Goal: Task Accomplishment & Management: Complete application form

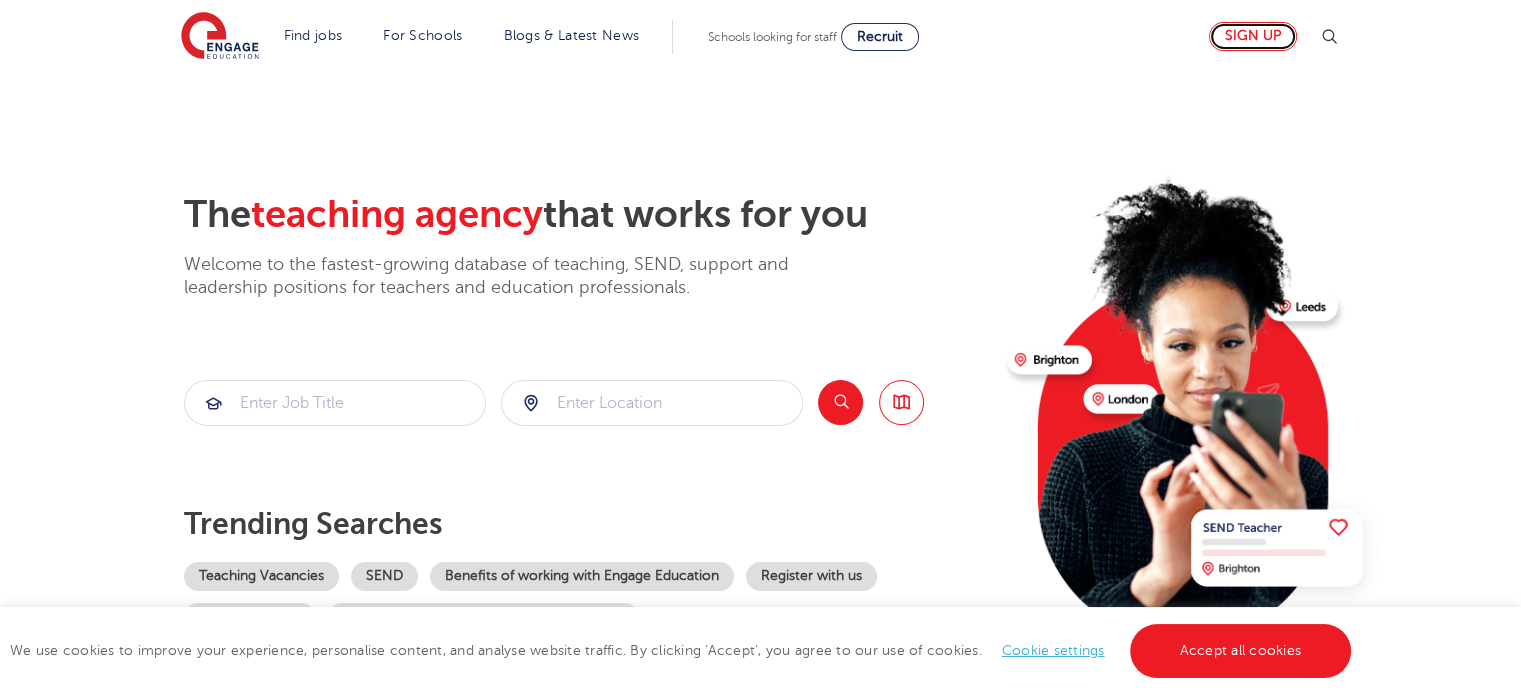
click at [1268, 27] on link "Sign up" at bounding box center [1253, 36] width 88 height 29
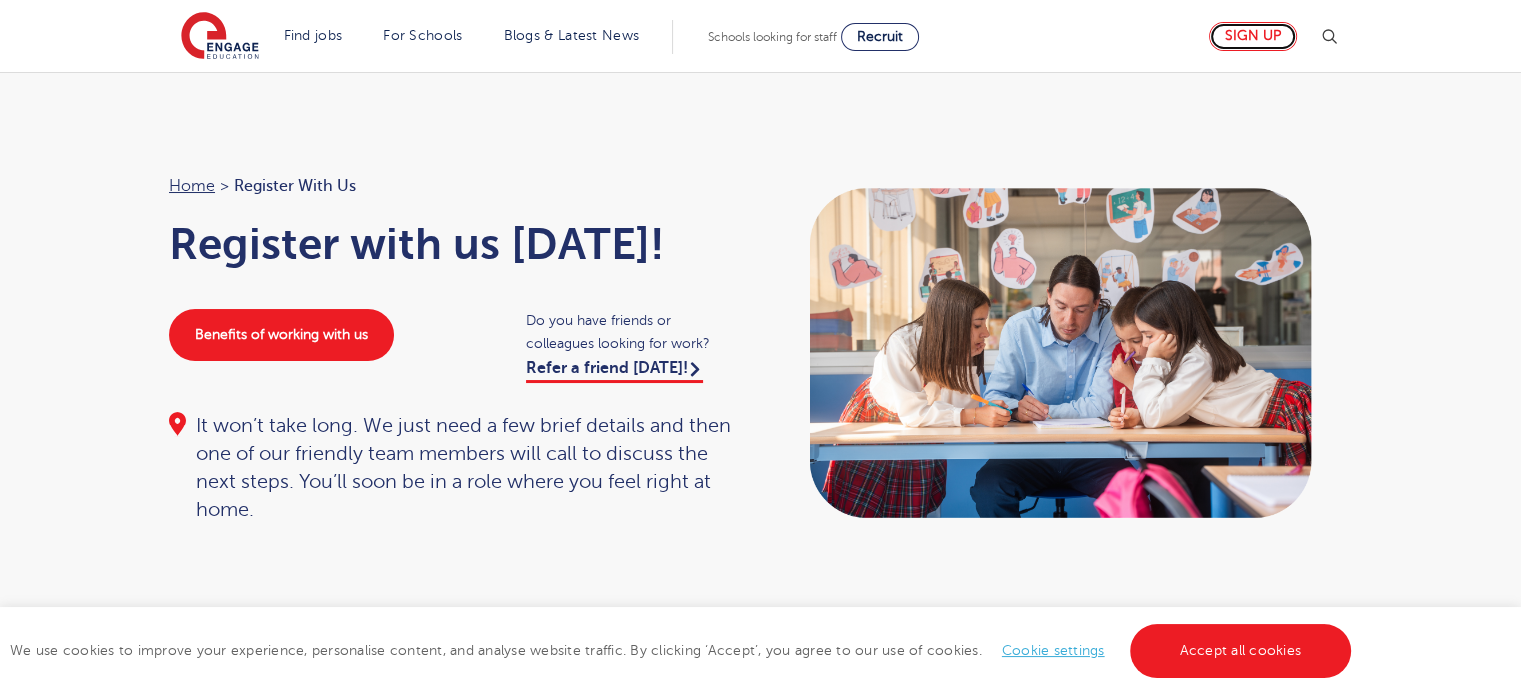
click at [1248, 31] on link "Sign up" at bounding box center [1253, 36] width 88 height 29
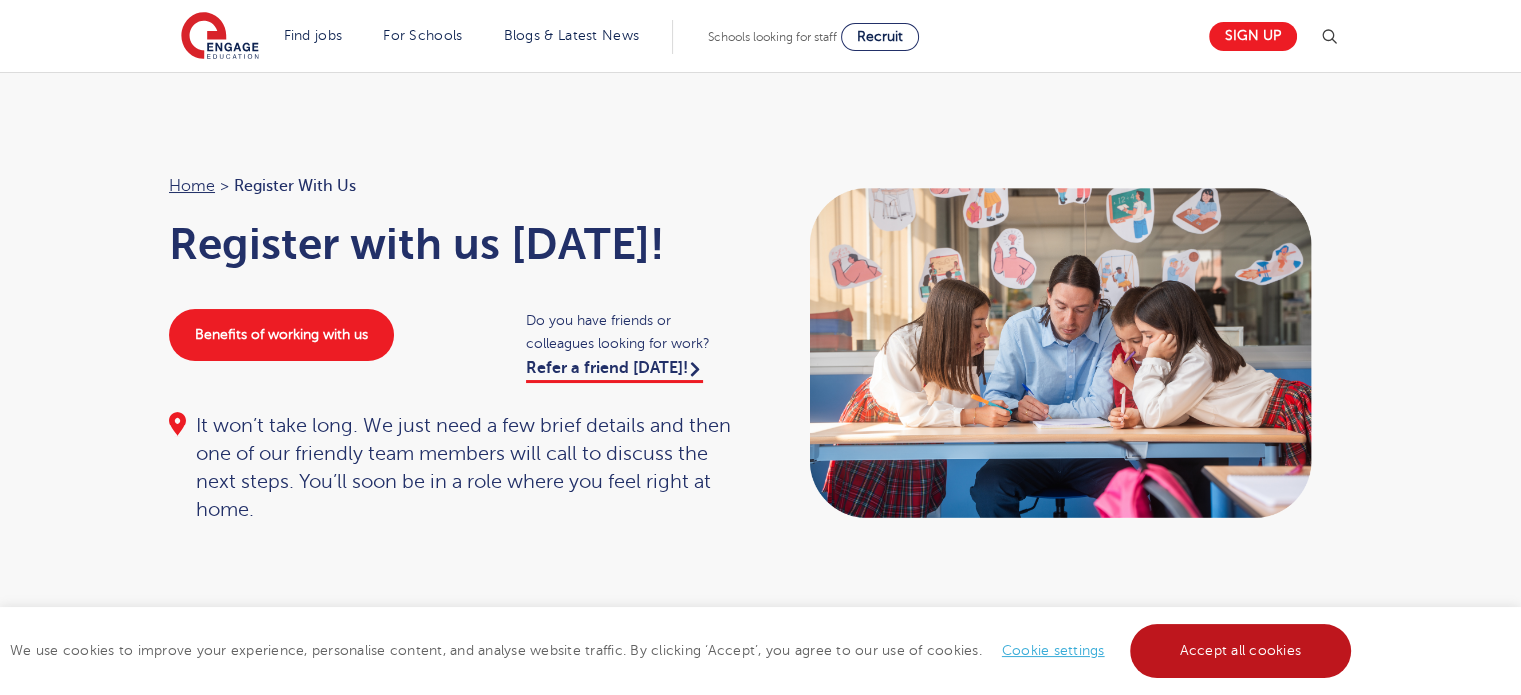
click at [1251, 651] on link "Accept all cookies" at bounding box center [1241, 651] width 222 height 54
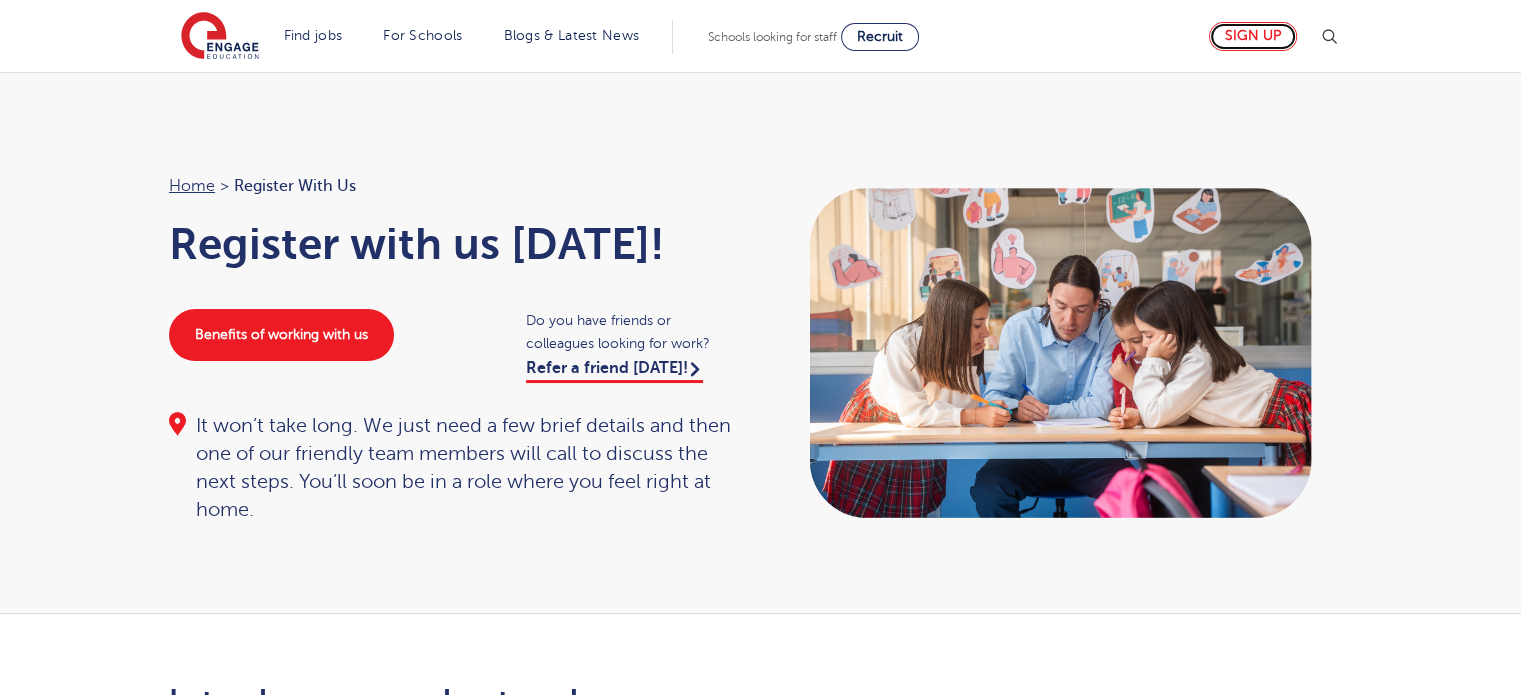
click at [1248, 37] on link "Sign up" at bounding box center [1253, 36] width 88 height 29
click at [1275, 33] on link "Sign up" at bounding box center [1253, 36] width 88 height 29
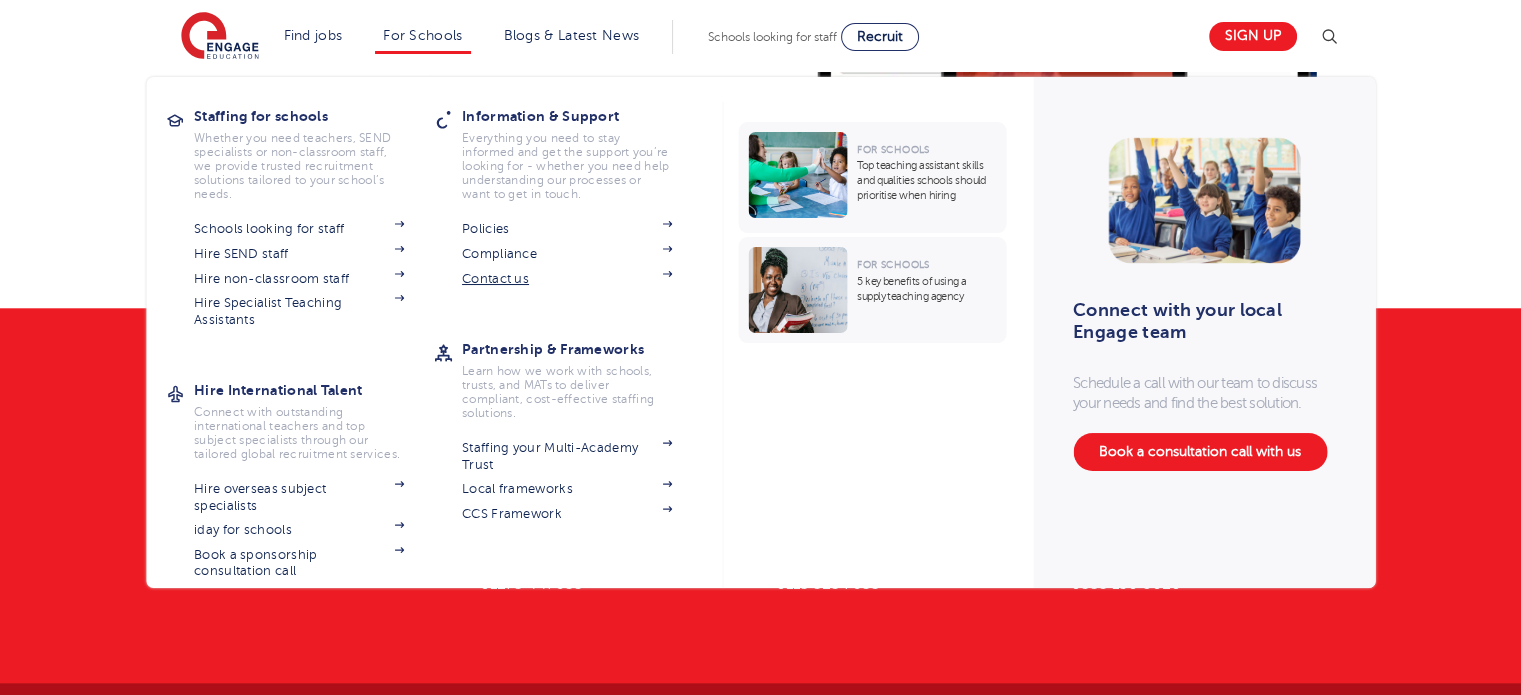
scroll to position [2056, 0]
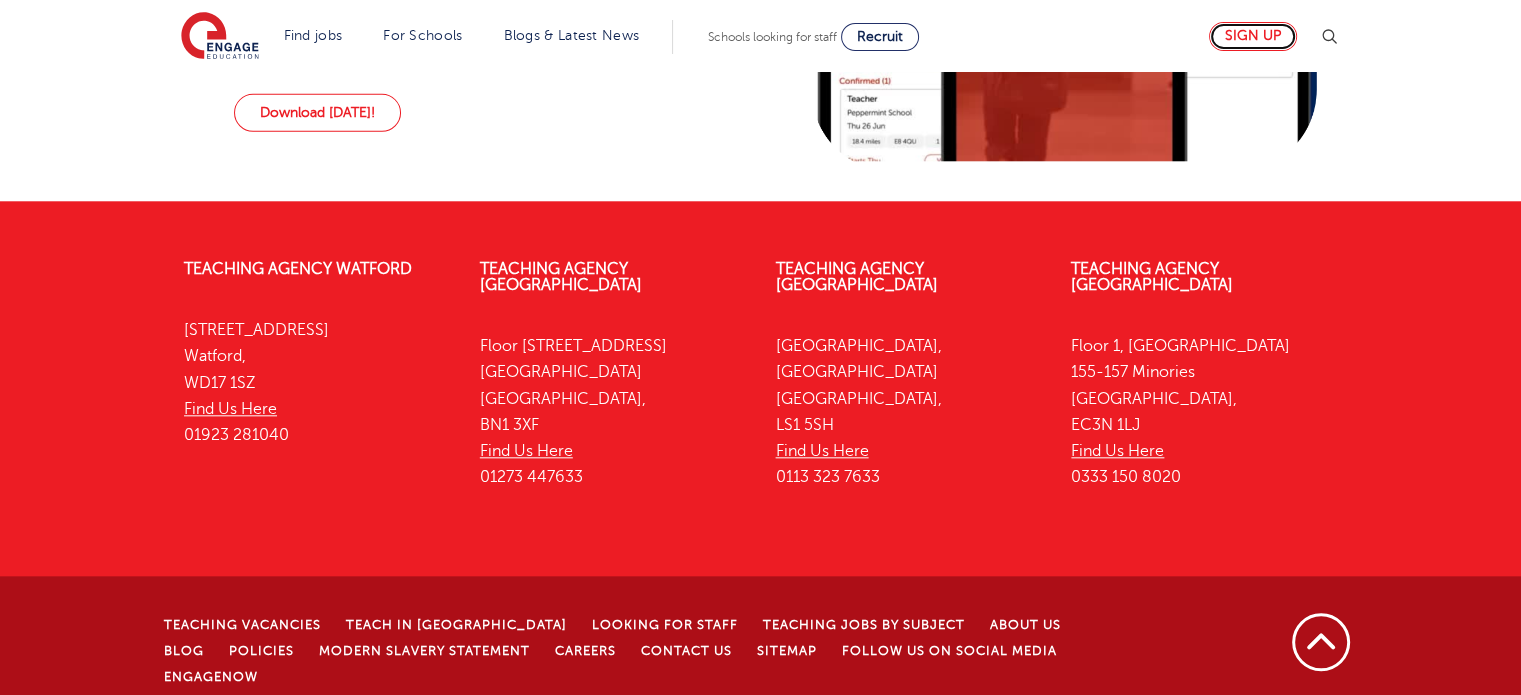
click at [1283, 29] on link "Sign up" at bounding box center [1253, 36] width 88 height 29
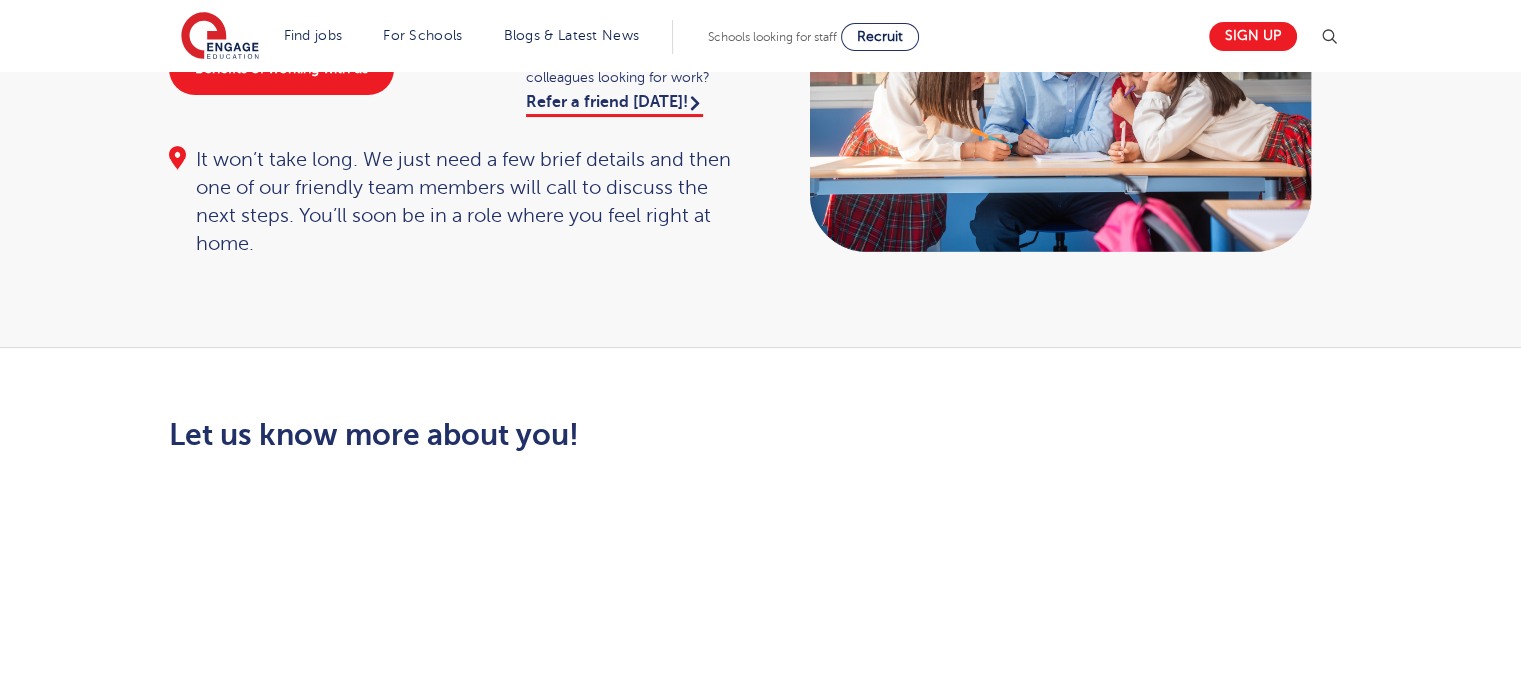
scroll to position [264, 0]
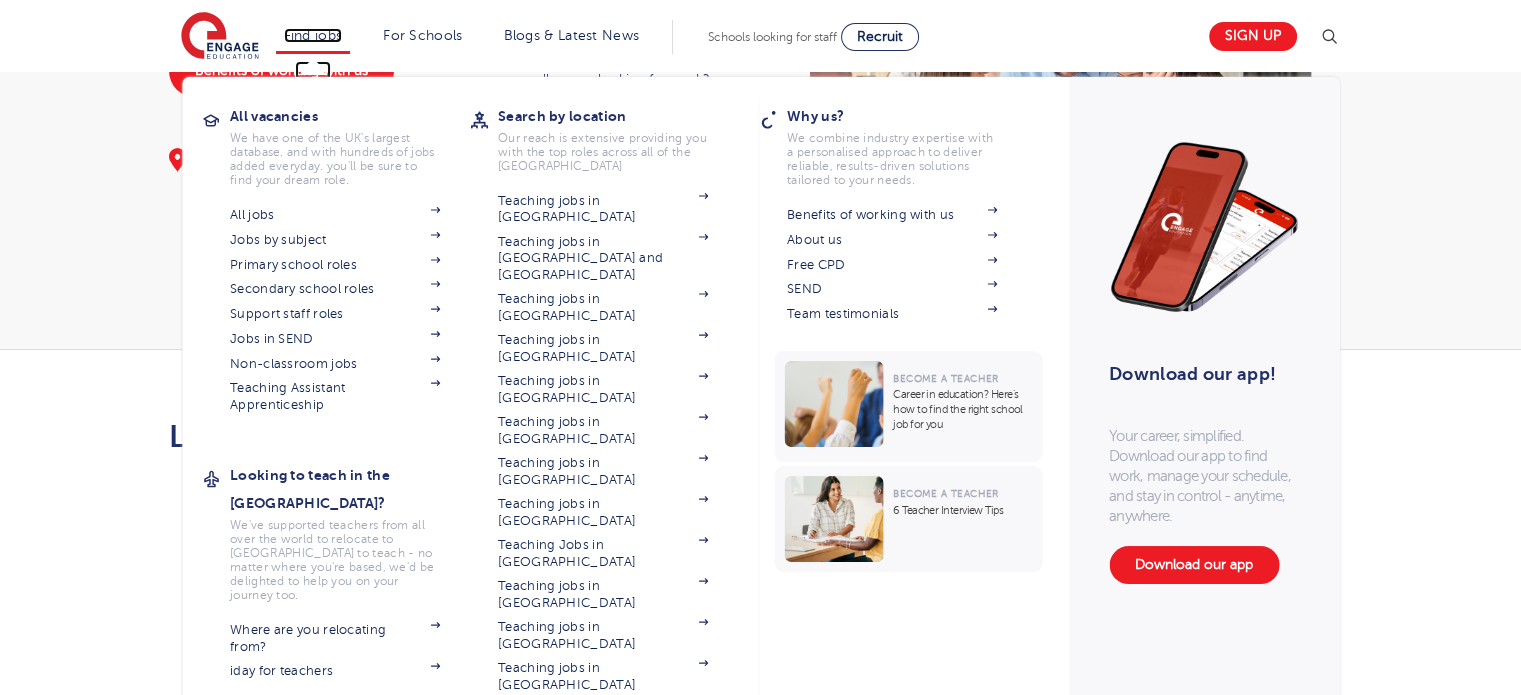
click at [305, 33] on link "Find jobs" at bounding box center [313, 35] width 59 height 15
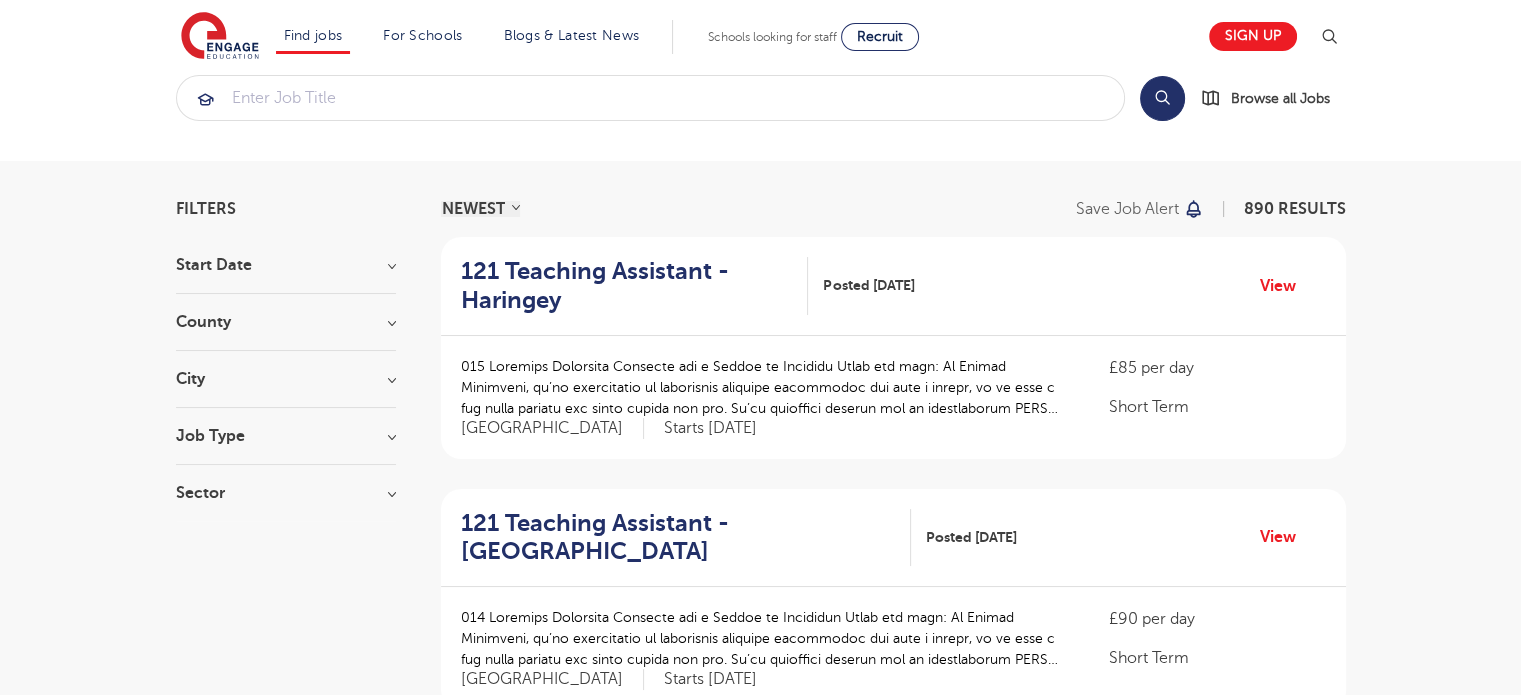
scroll to position [20, 0]
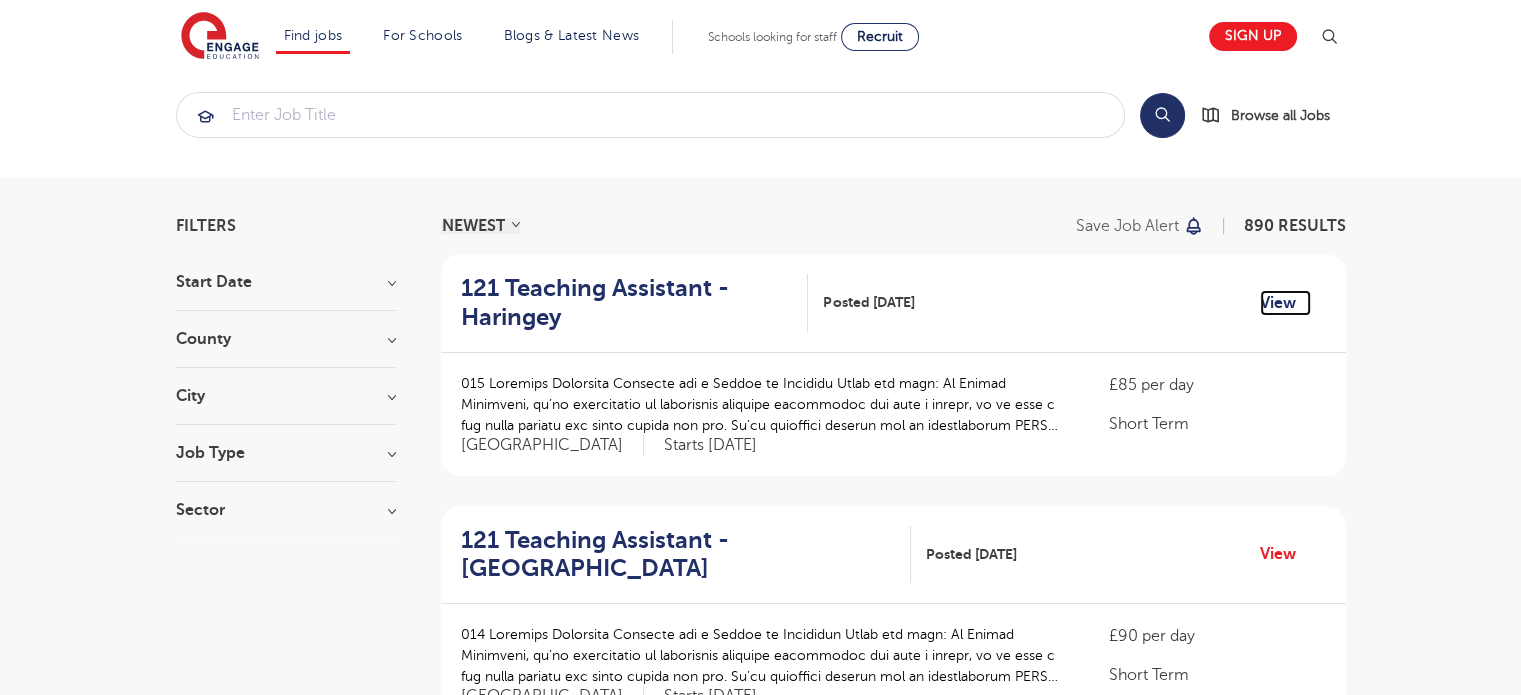
click at [1269, 297] on link "View" at bounding box center [1285, 303] width 51 height 26
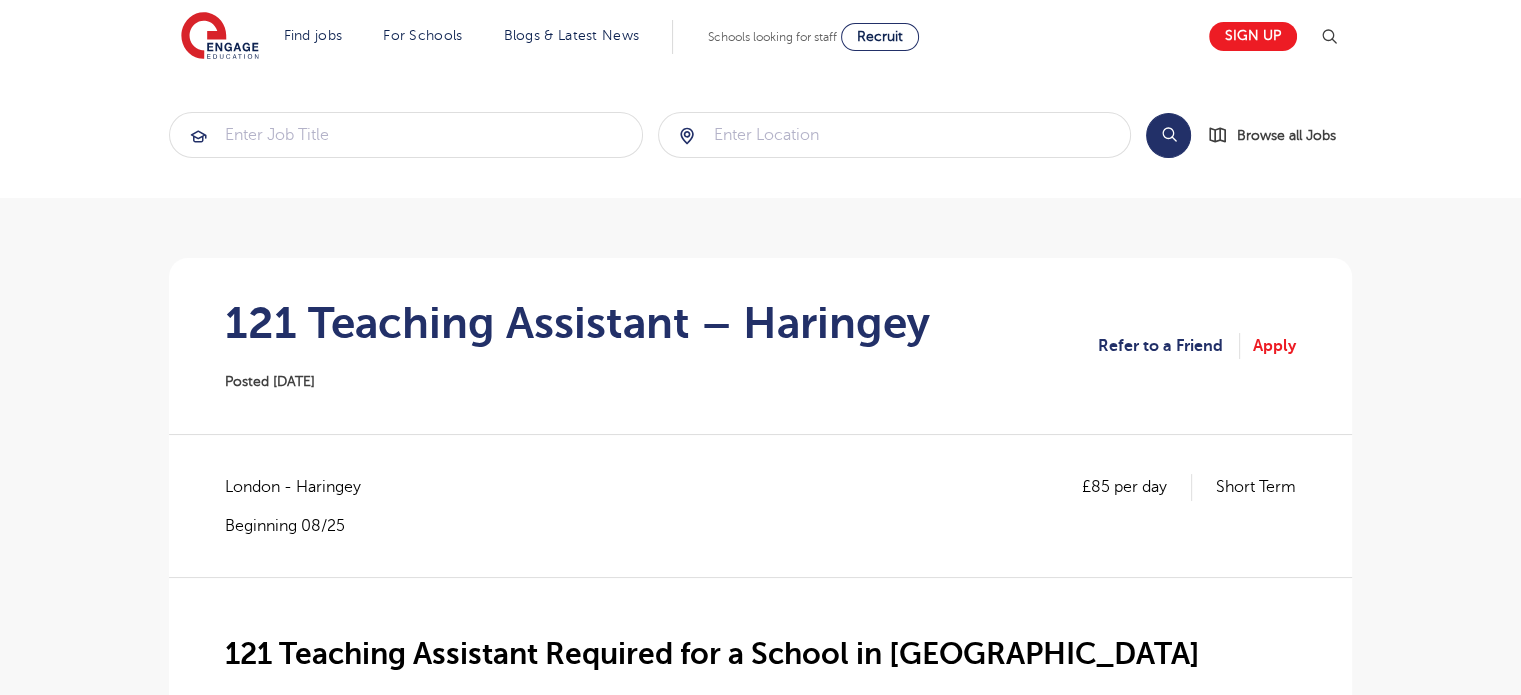
click at [1275, 359] on section "121 Teaching Assistant – Haringey Posted [DATE] Refer to a Friend Apply" at bounding box center [760, 346] width 1151 height 176
click at [1269, 346] on link "Apply" at bounding box center [1274, 346] width 43 height 26
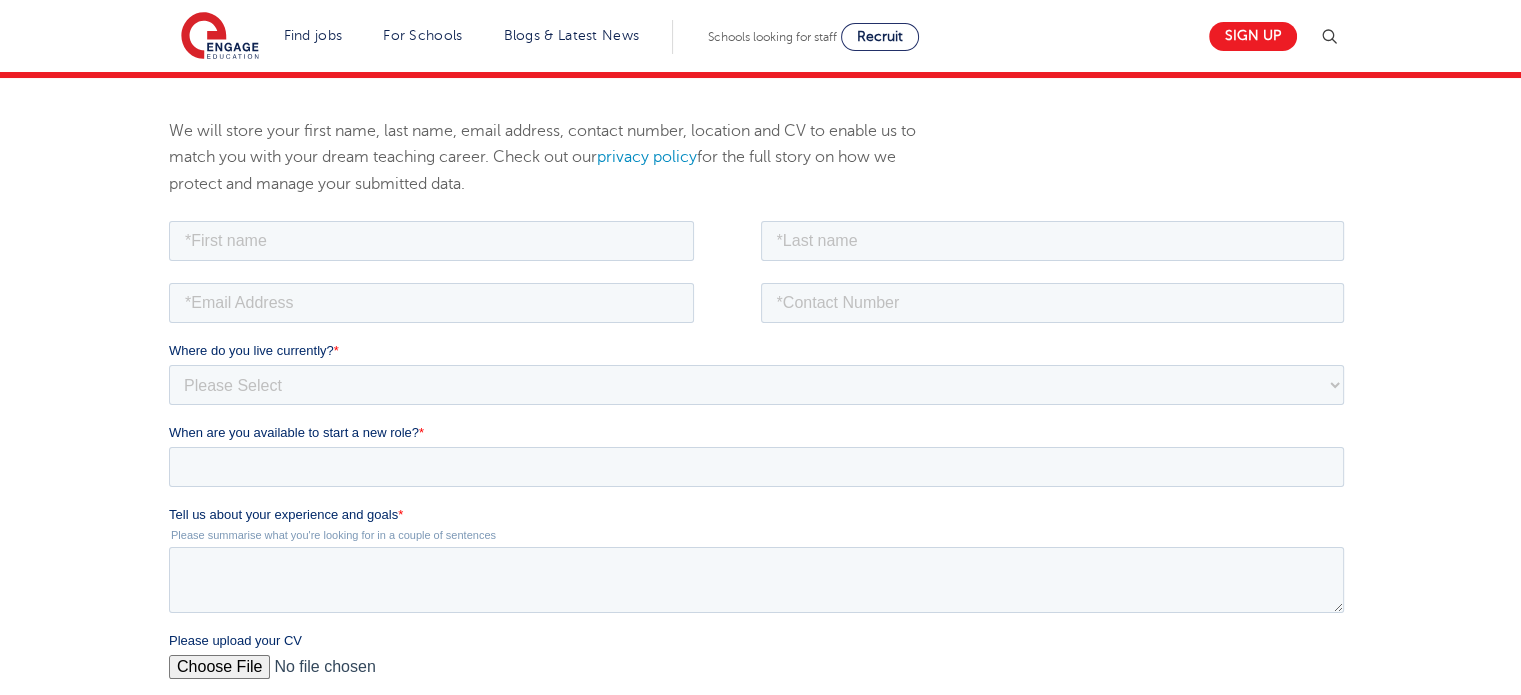
scroll to position [212, 0]
click at [518, 240] on input "text" at bounding box center [431, 240] width 525 height 40
click at [454, 312] on input "email" at bounding box center [431, 302] width 525 height 40
type input "ninakitu@gmail.com"
type input "PENINAH"
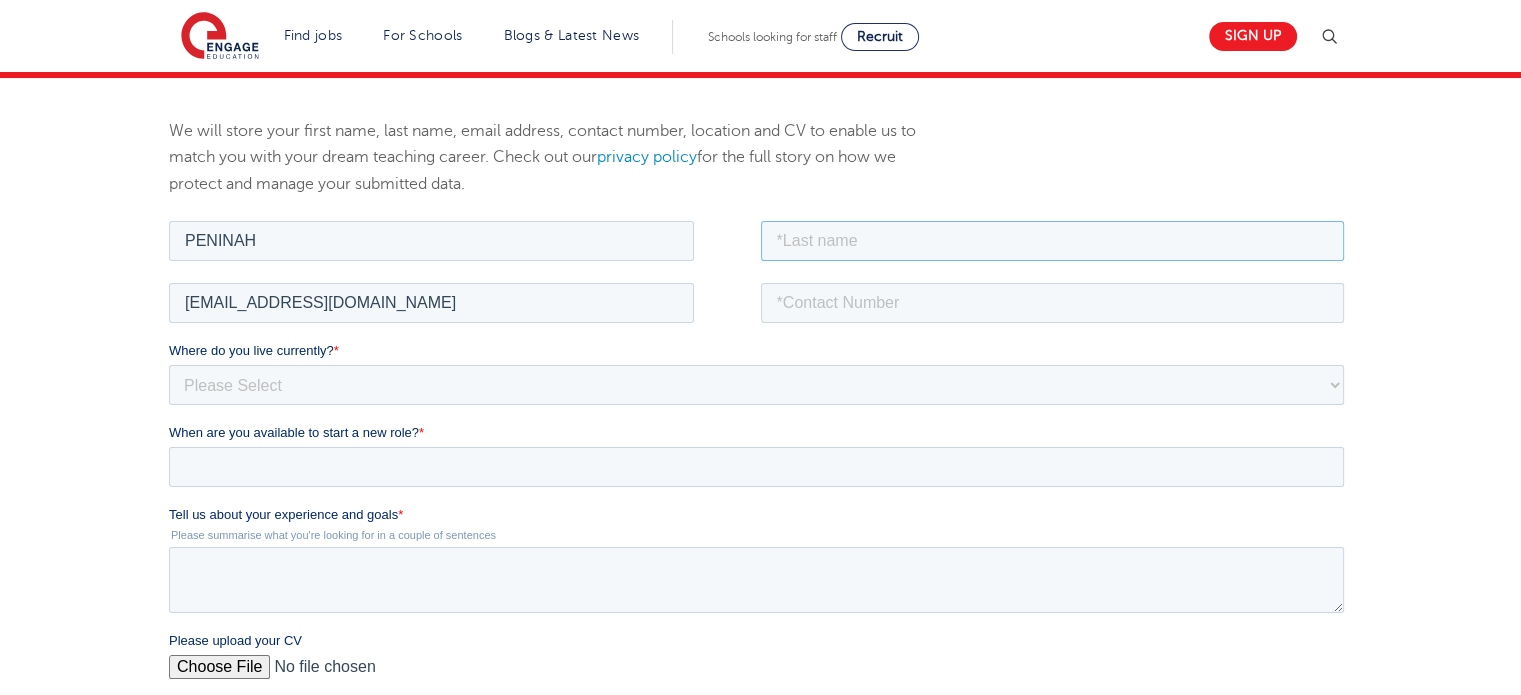
type input "KITUI"
type input "0714248702"
click at [413, 380] on select "Please Select UK Canada Ireland Australia New Zealand Europe USA South Africa J…" at bounding box center [756, 384] width 1175 height 40
select select "Africa"
click at [169, 364] on select "Please Select UK Canada Ireland Australia New Zealand Europe USA South Africa J…" at bounding box center [756, 384] width 1175 height 40
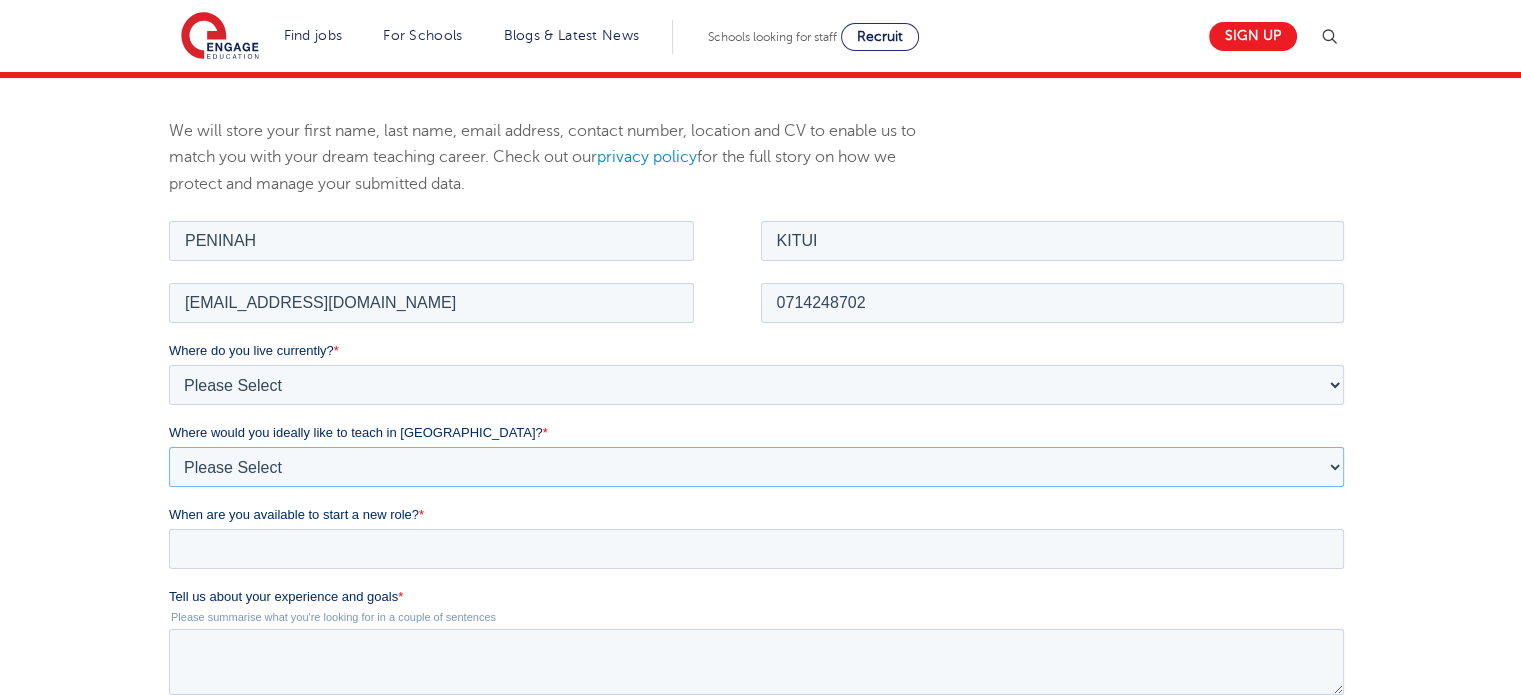
click at [387, 456] on select "Please Select I'm flexible! London Any city in England Greater London/Home Coun…" at bounding box center [756, 466] width 1175 height 40
select select "Flexible"
click at [169, 446] on select "Please Select I'm flexible! London Any city in England Greater London/Home Coun…" at bounding box center [756, 466] width 1175 height 40
click at [1331, 465] on select "Please Select I'm flexible! London Any city in England Greater London/Home Coun…" at bounding box center [756, 466] width 1175 height 40
click at [1445, 375] on div "We will store your first name, last name, email address, contact number, locati…" at bounding box center [760, 579] width 1521 height 1002
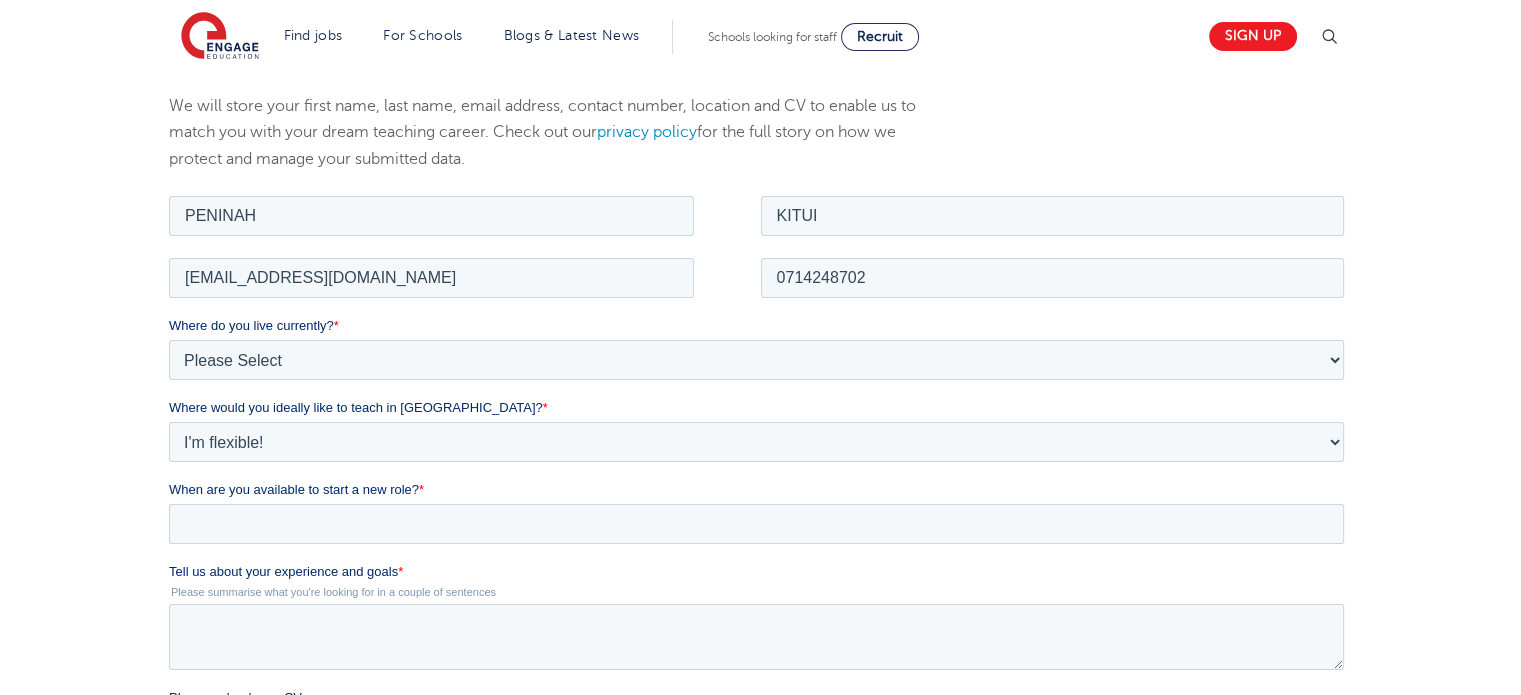
scroll to position [256, 0]
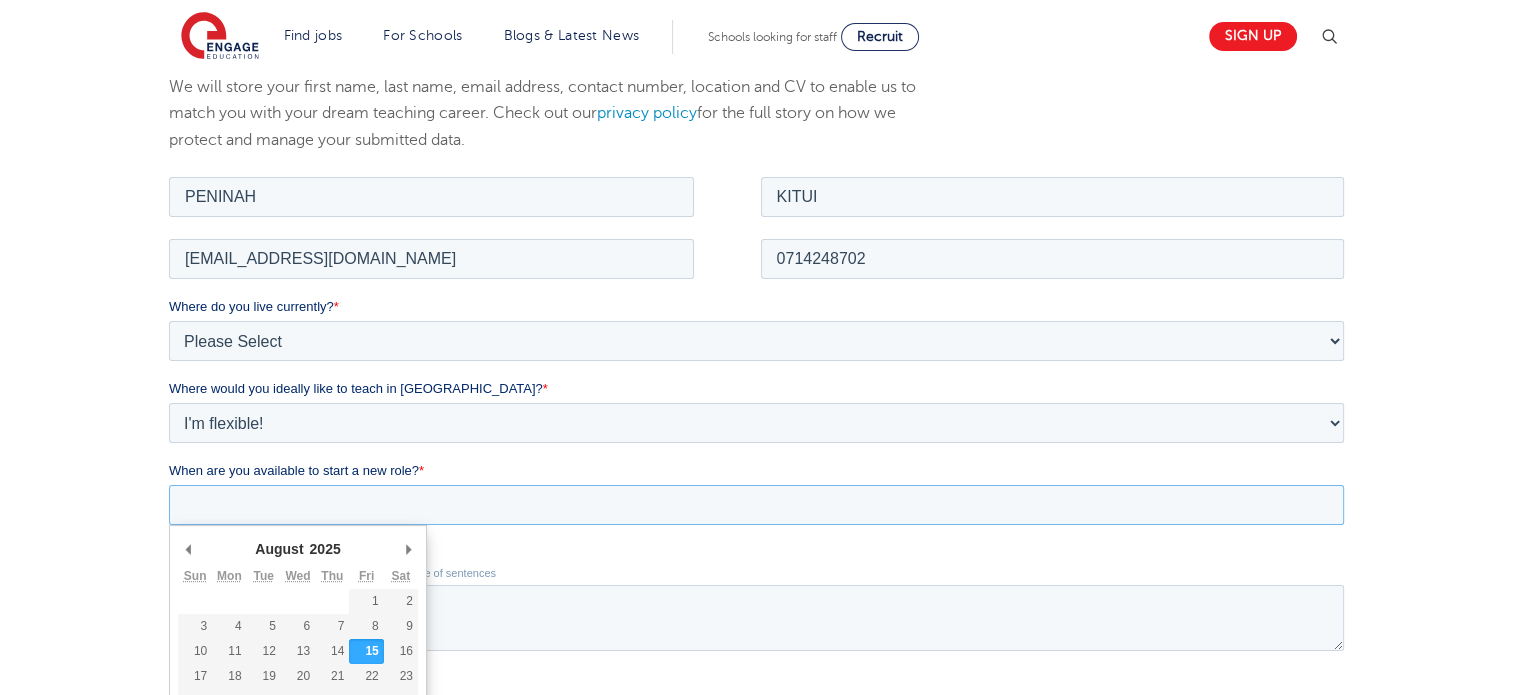
click at [918, 497] on input "When are you available to start a new role? *" at bounding box center [756, 504] width 1175 height 40
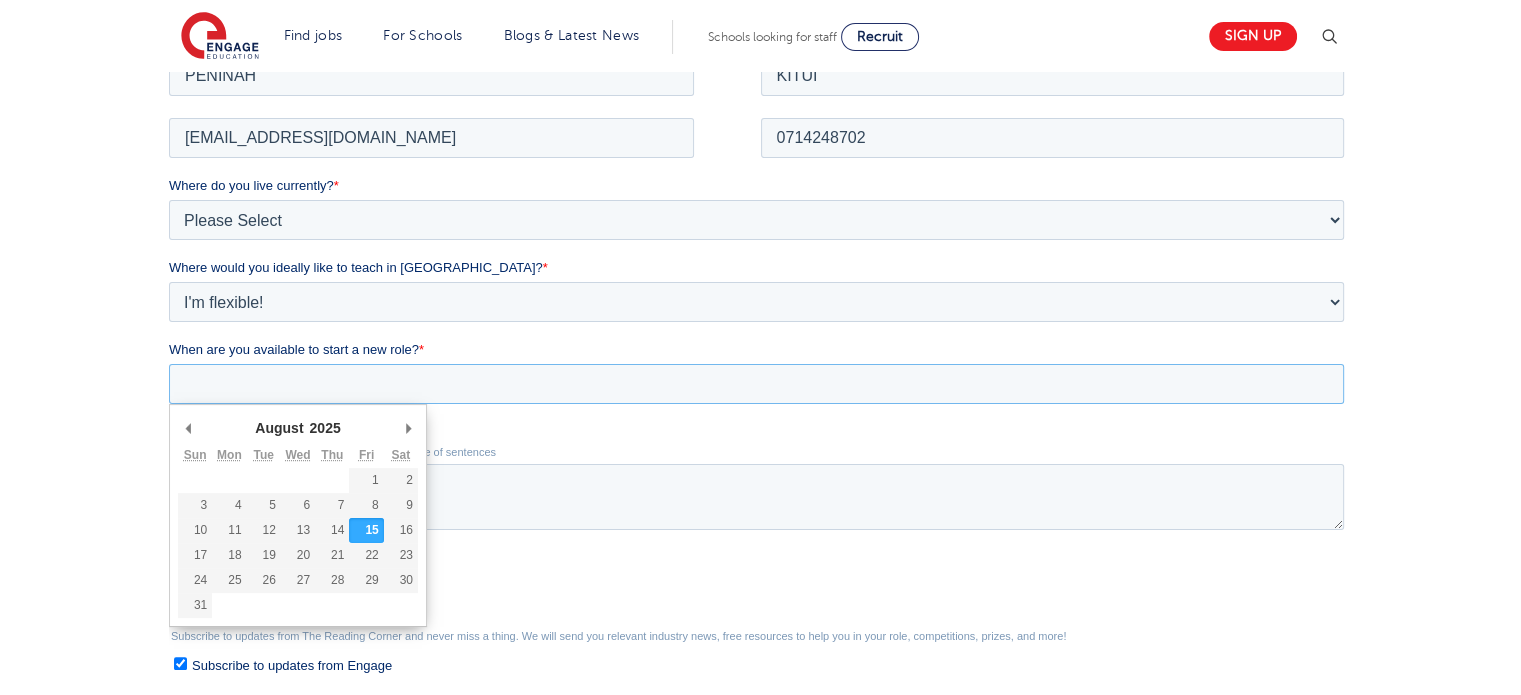
scroll to position [384, 0]
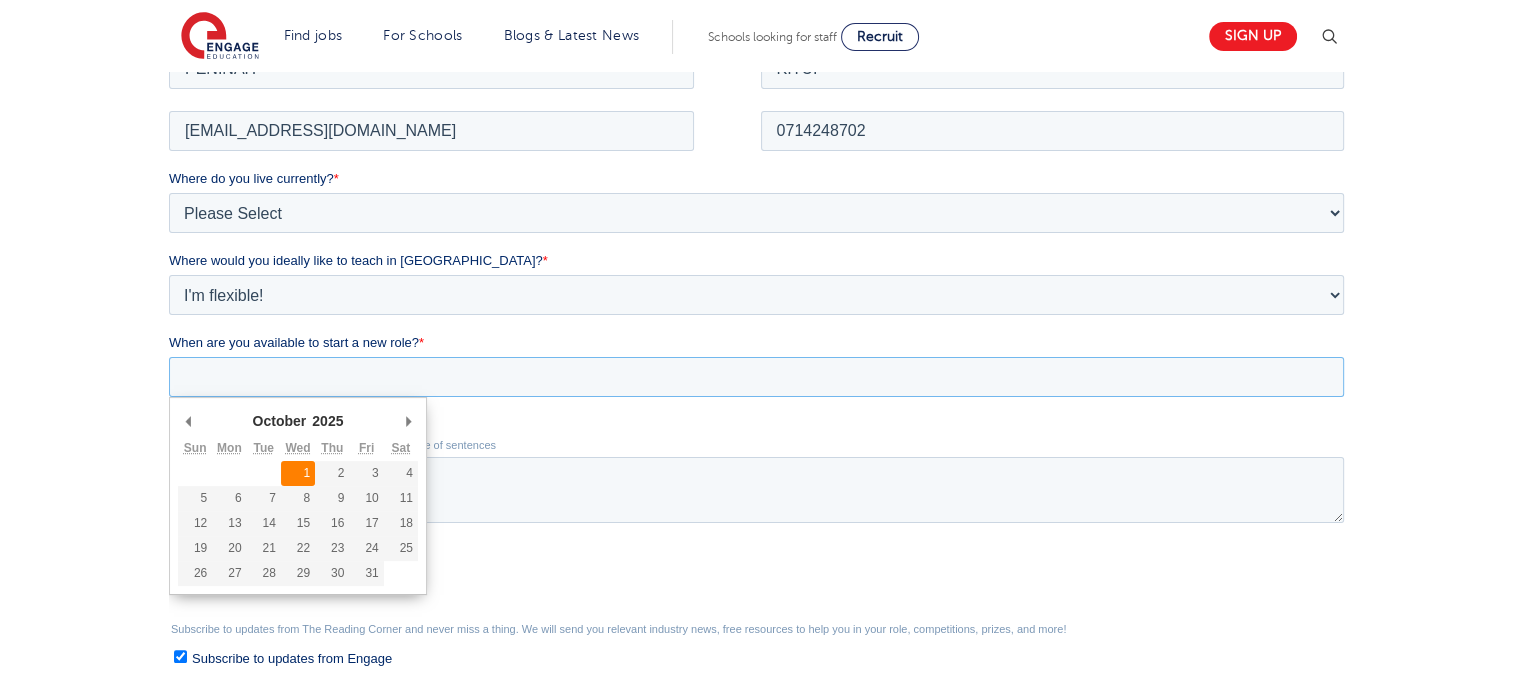
type div "2025-10-01"
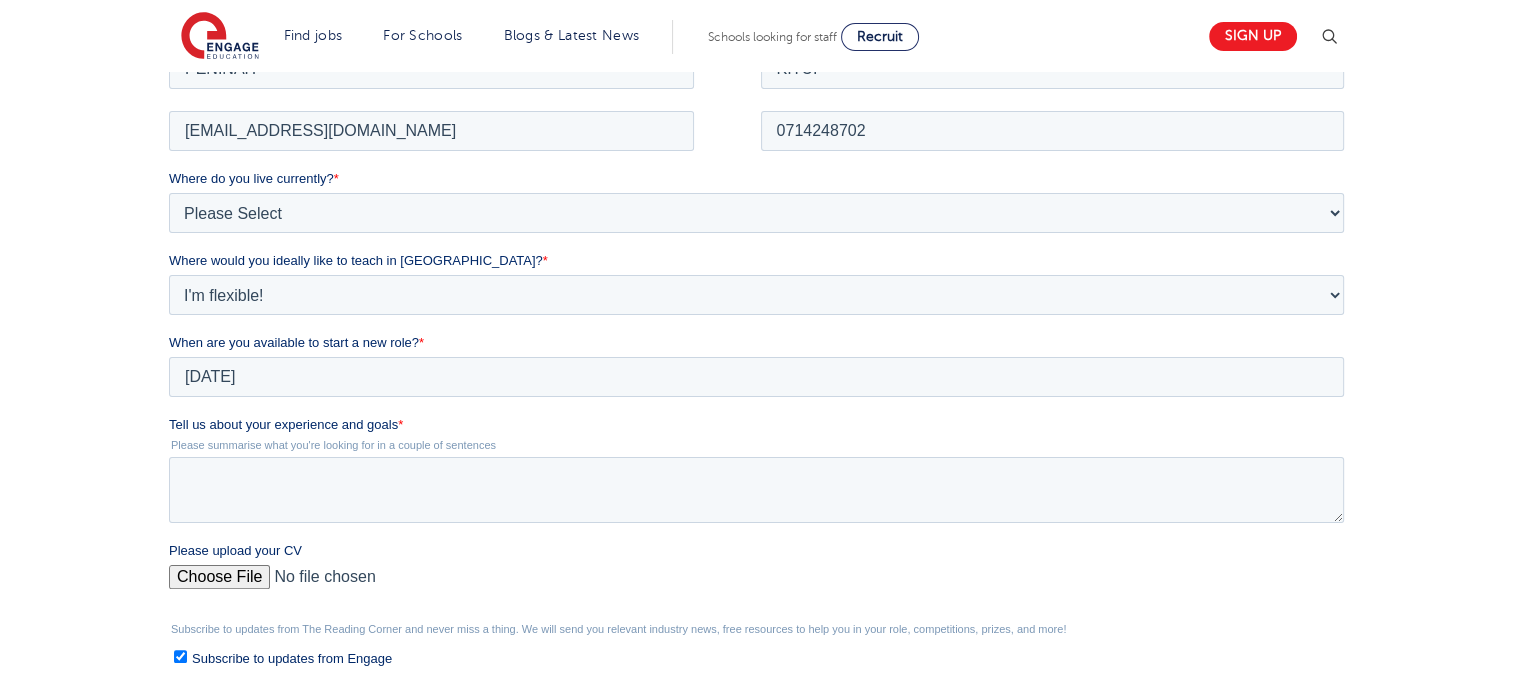
type input "2025/10/01"
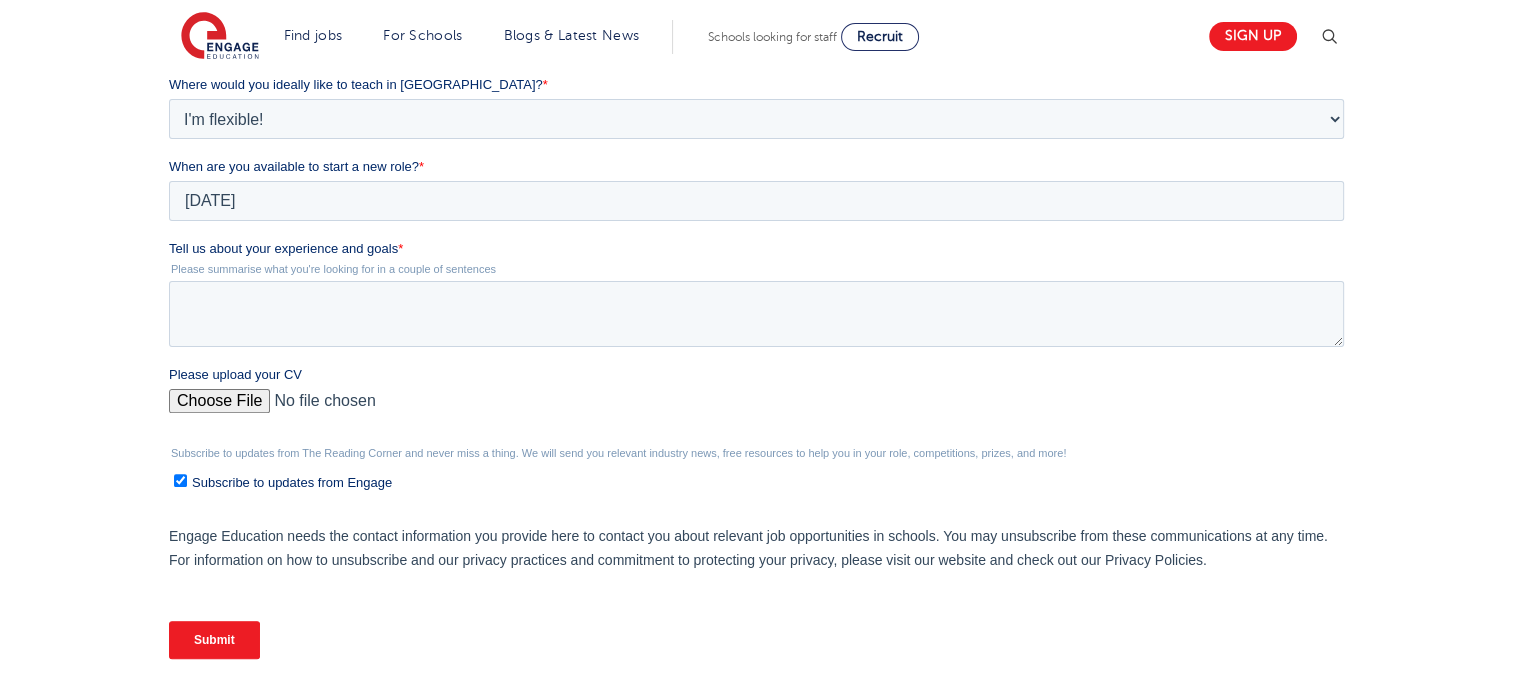
scroll to position [564, 0]
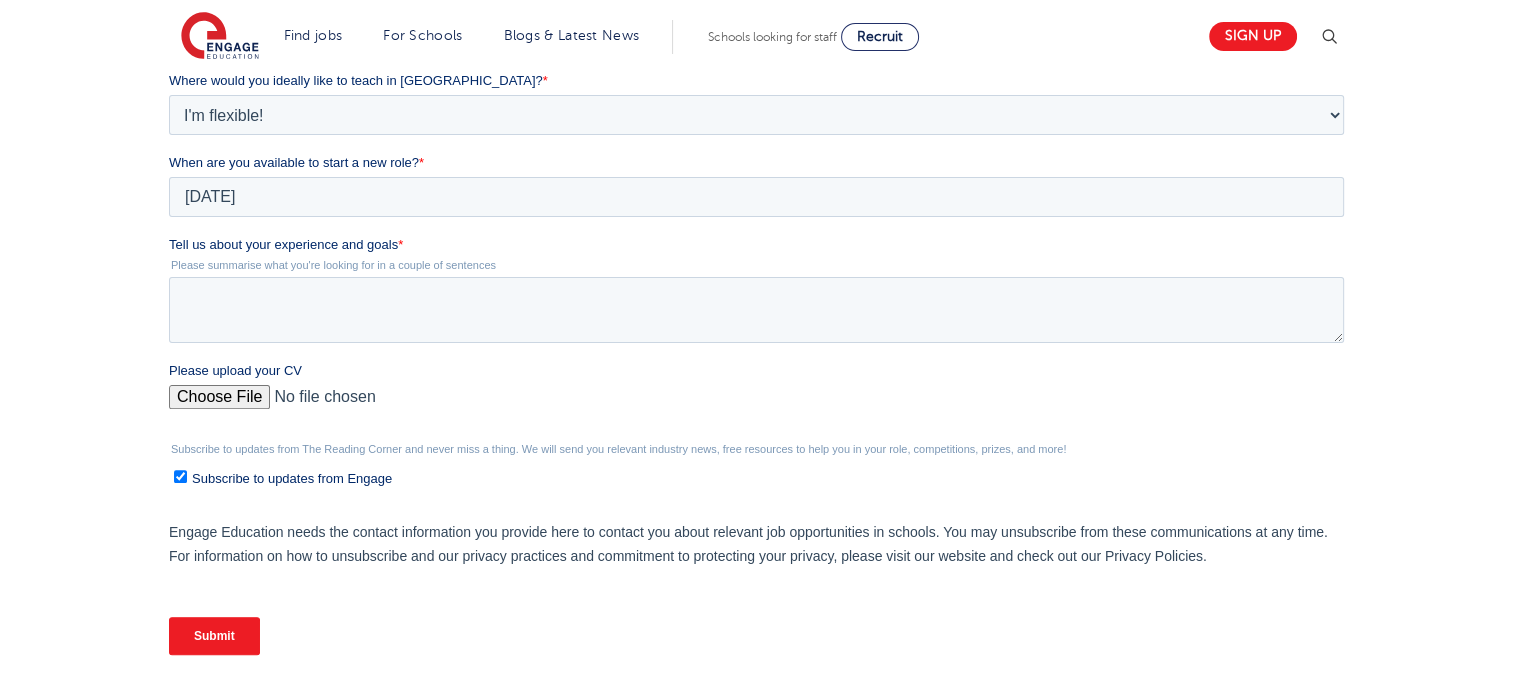
click at [240, 397] on input "Please upload your CV" at bounding box center [756, 405] width 1175 height 40
type input "C:\fakepath\Peninah resume.pdf"
click at [333, 287] on textarea "Tell us about your experience and goals *" at bounding box center [756, 310] width 1175 height 66
type textarea "i"
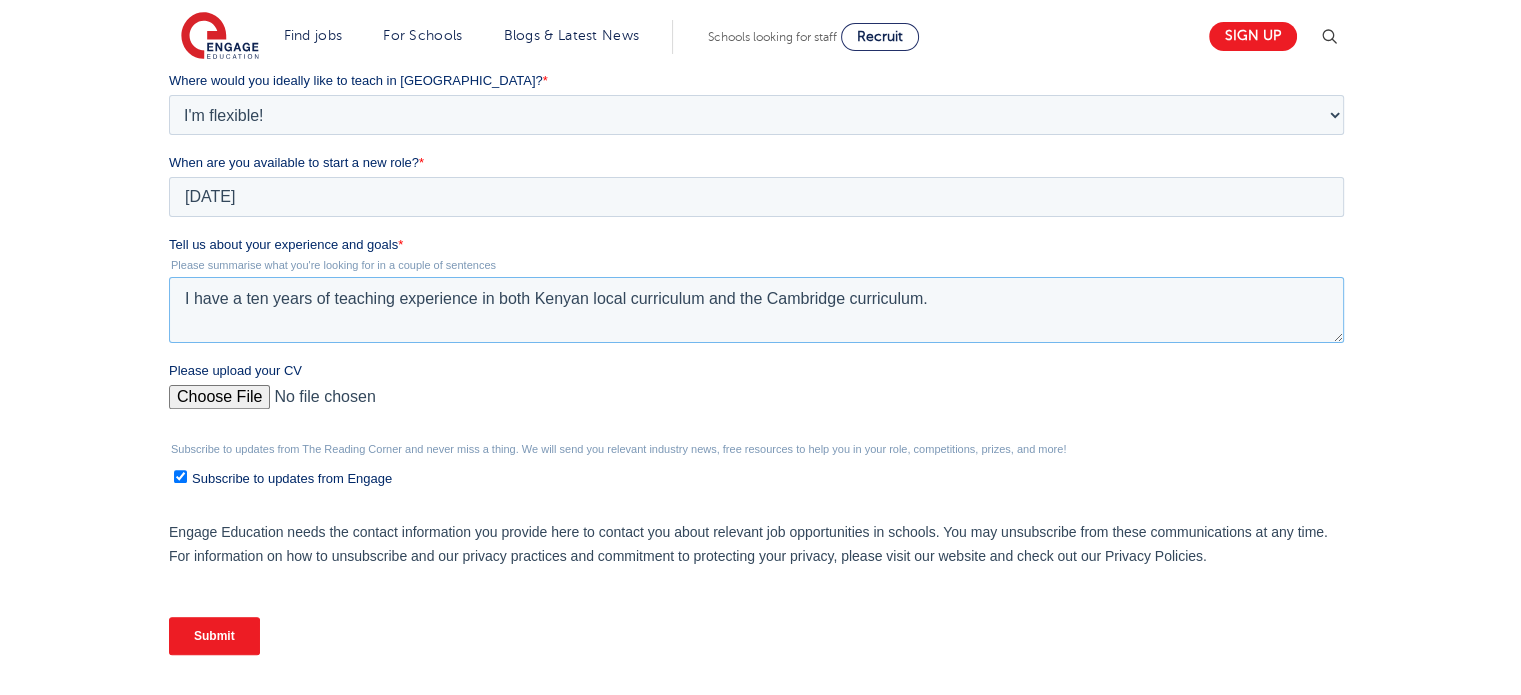
type textarea "I have a ten years of teaching experience in both Kenyan local curriculum and t…"
drag, startPoint x: 553, startPoint y: 304, endPoint x: 821, endPoint y: 389, distance: 281.1
click at [821, 389] on input "Please upload your CV" at bounding box center [756, 405] width 1175 height 40
click at [940, 302] on textarea "I have a ten years of teaching experience in both Kenyan local curriculum and t…" at bounding box center [756, 310] width 1175 height 66
click at [191, 319] on textarea "I have a ten years of teaching experience in both Kenyan local curriculum and t…" at bounding box center [756, 310] width 1175 height 66
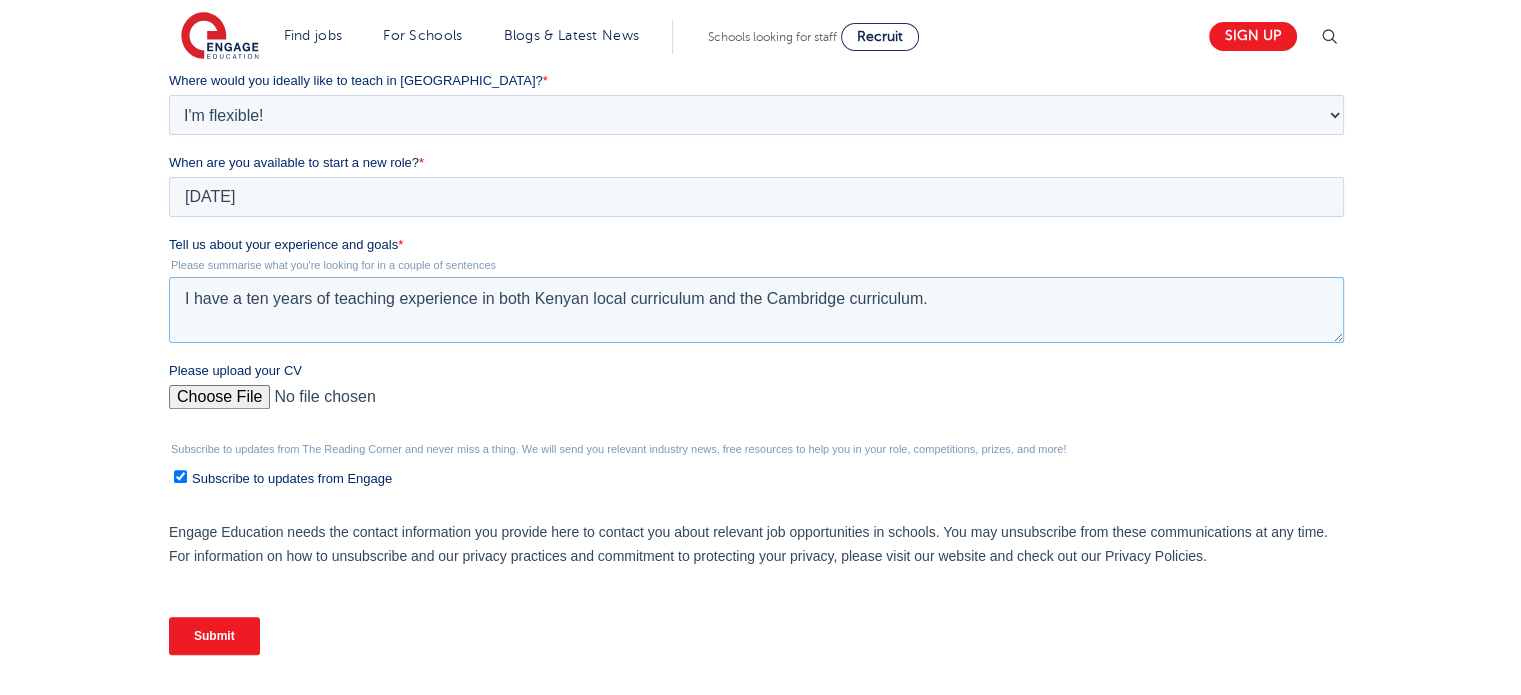
paste textarea "Experienced and dedicated teacher with a strong background in supporting divers…"
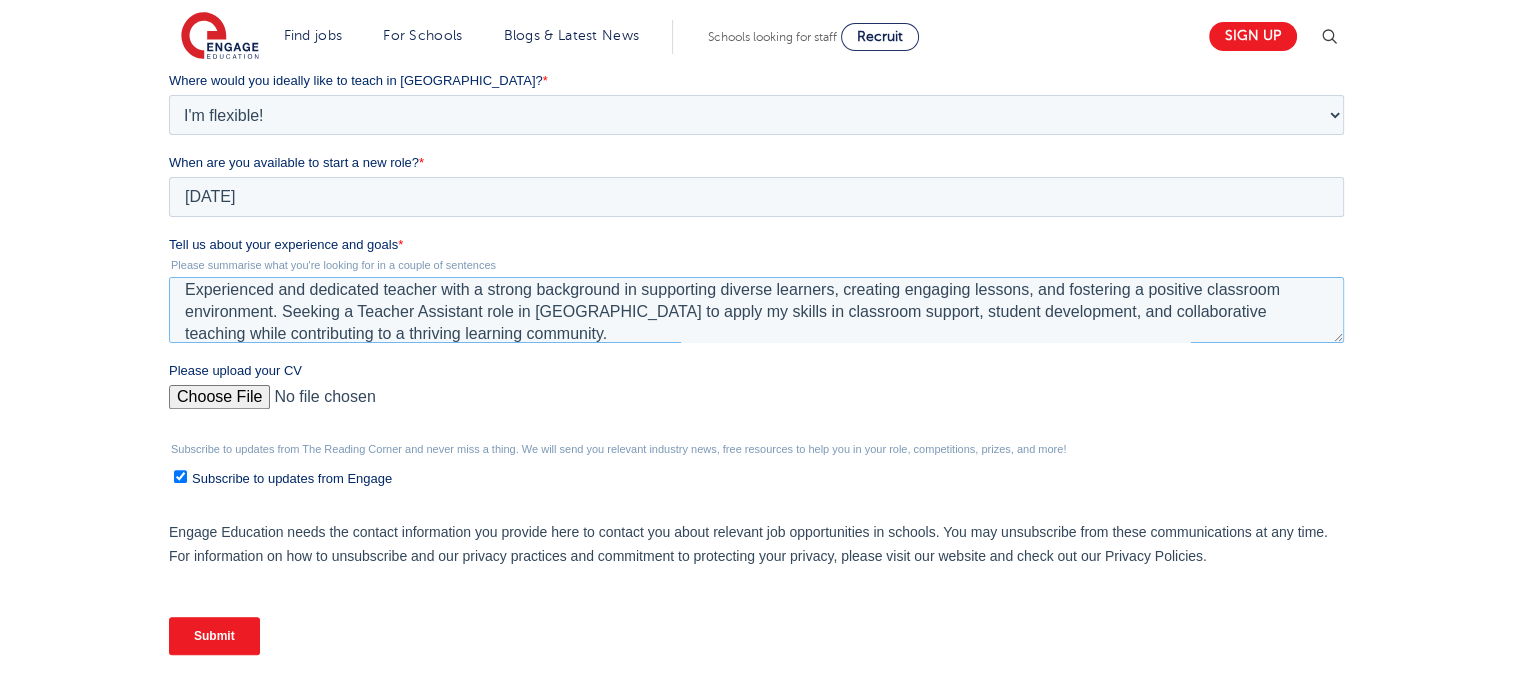
scroll to position [0, 0]
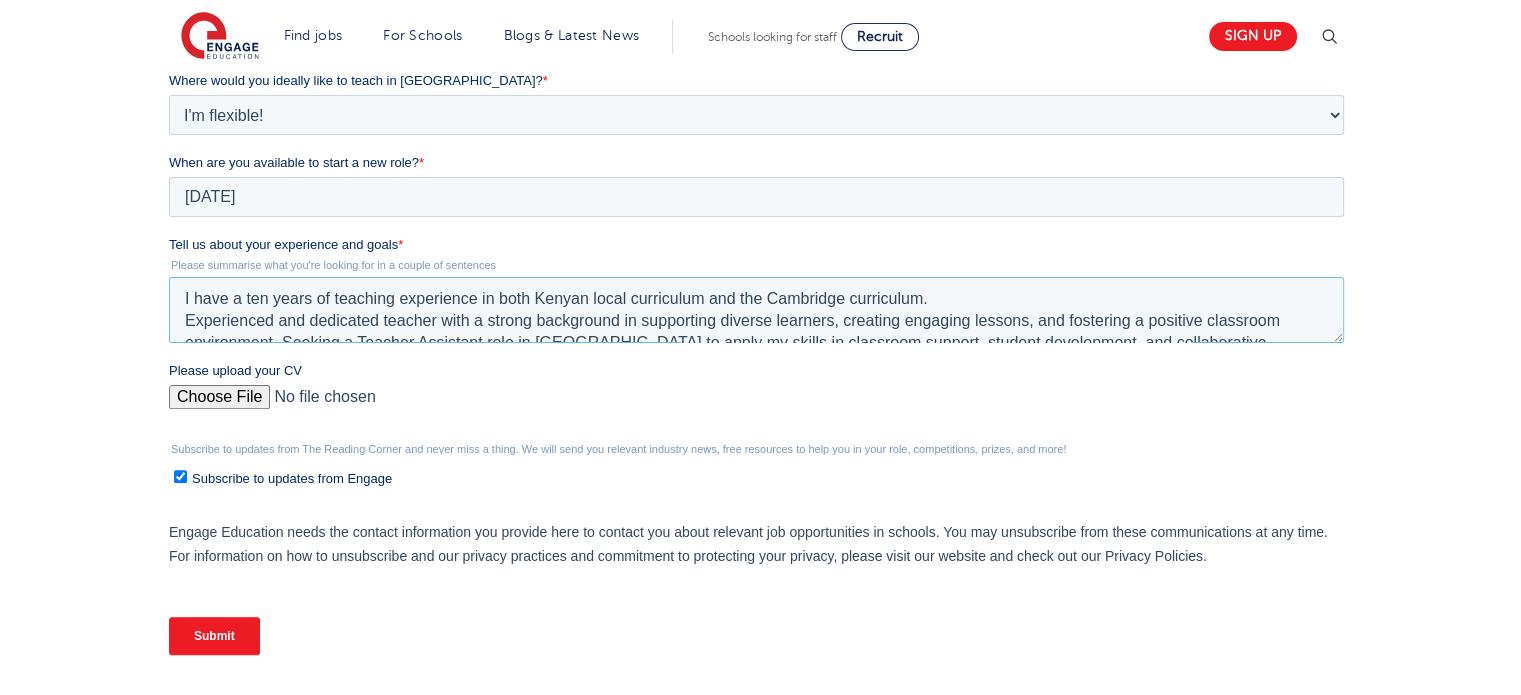
click at [931, 297] on textarea "I have a ten years of teaching experience in both Kenyan local curriculum and t…" at bounding box center [756, 310] width 1175 height 66
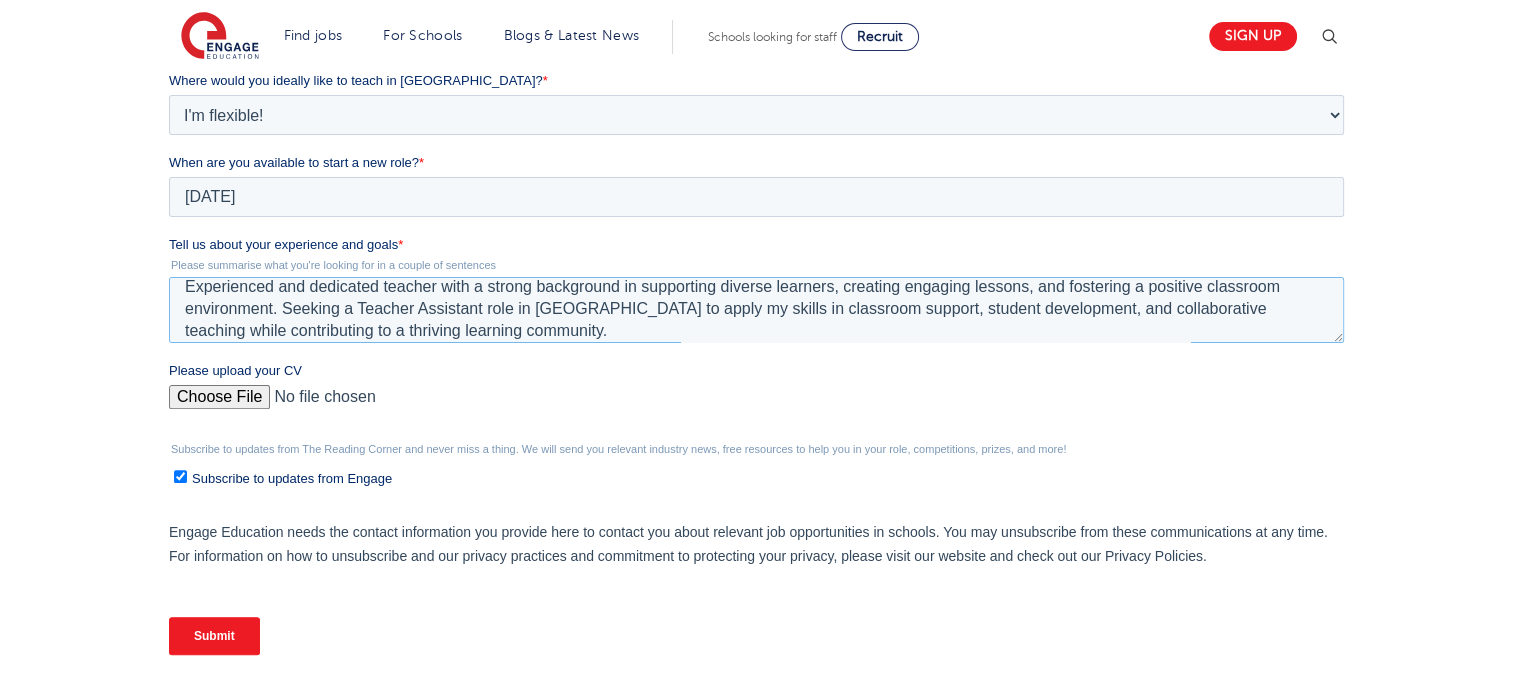
scroll to position [35, 0]
click at [276, 306] on textarea "I have a ten years of teaching experience in both Kenyan local curriculum and t…" at bounding box center [756, 310] width 1175 height 66
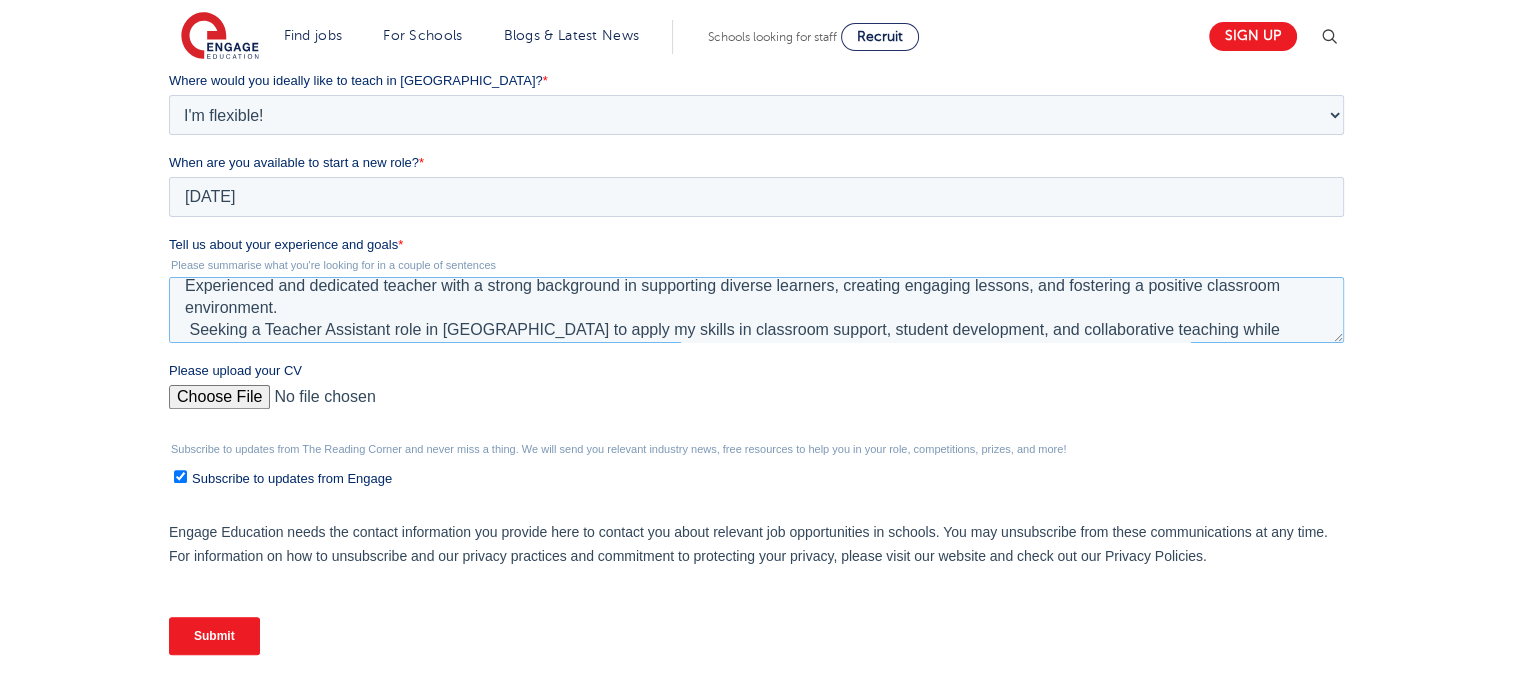
scroll to position [66, 0]
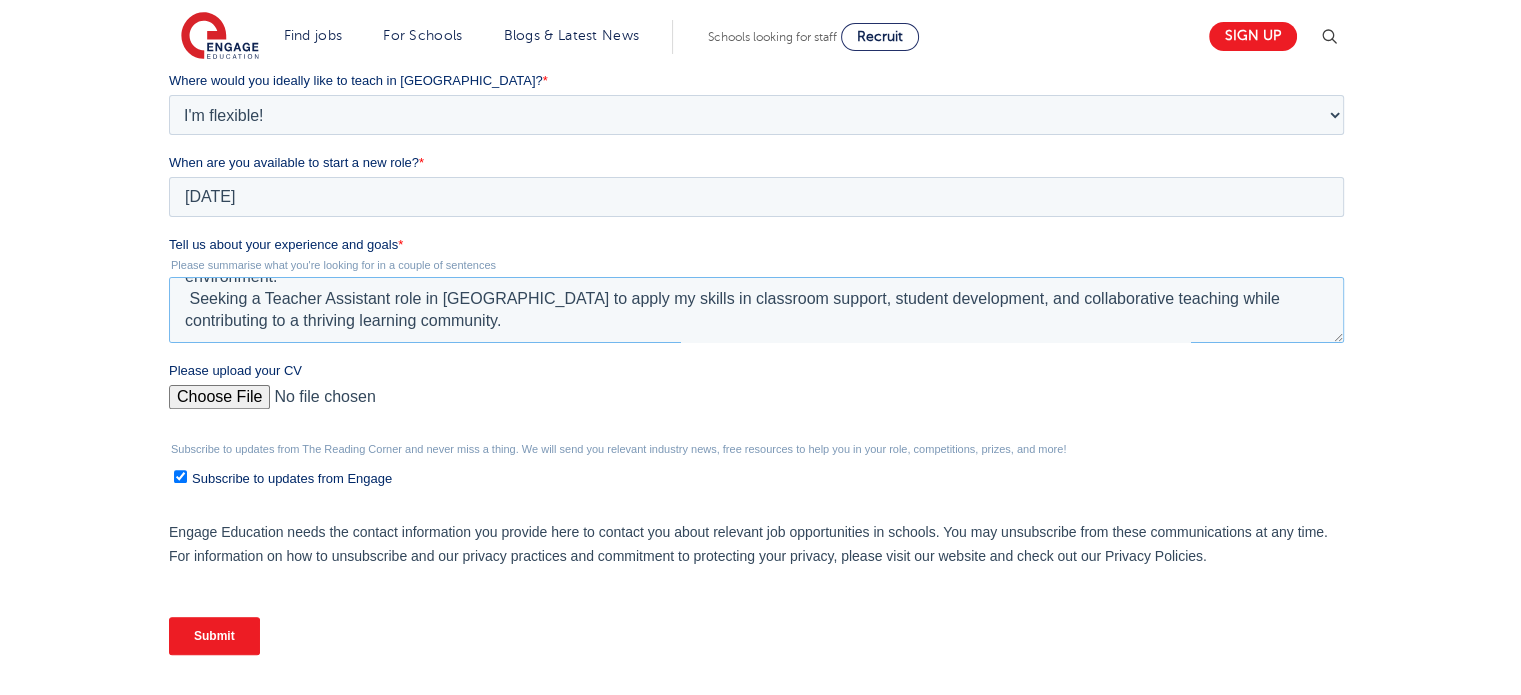
click at [502, 296] on textarea "I have a ten years of teaching experience in both Kenyan local curriculum and t…" at bounding box center [756, 310] width 1175 height 66
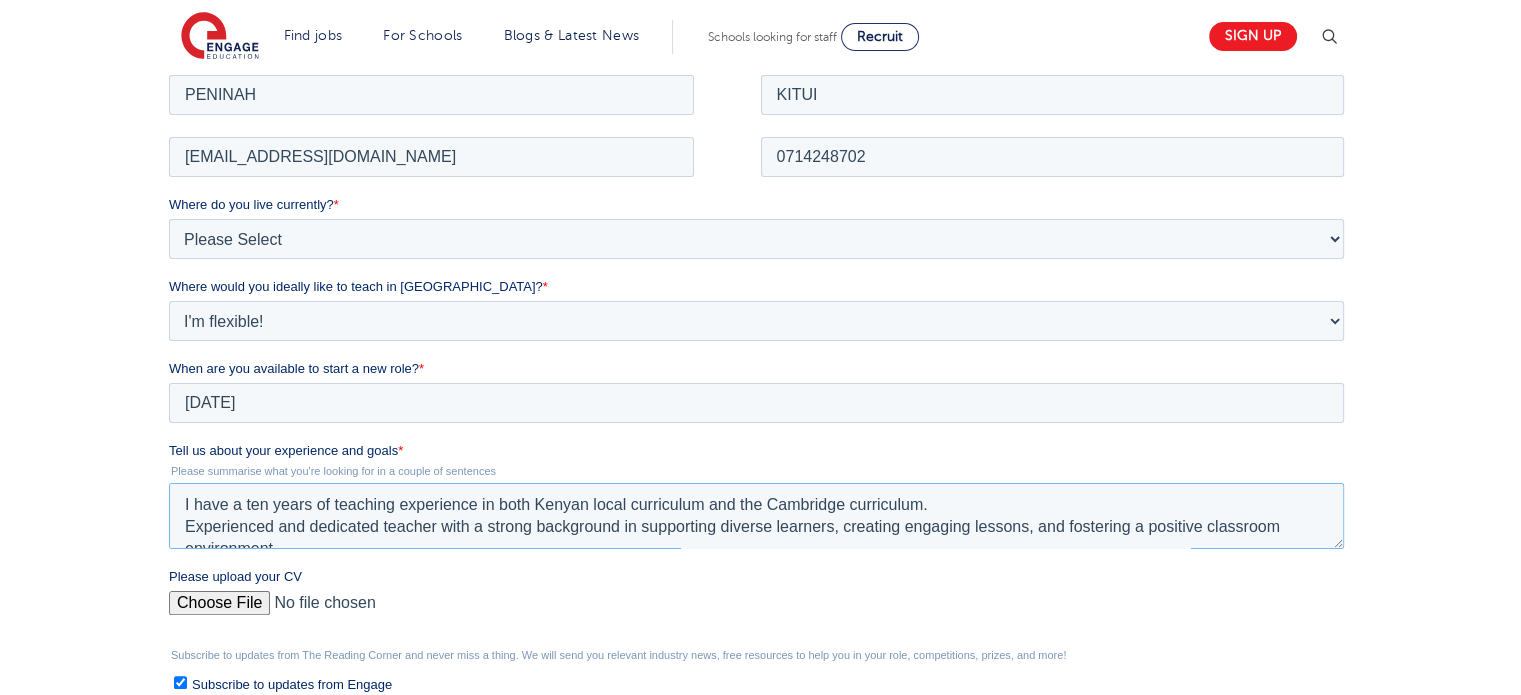
scroll to position [354, 0]
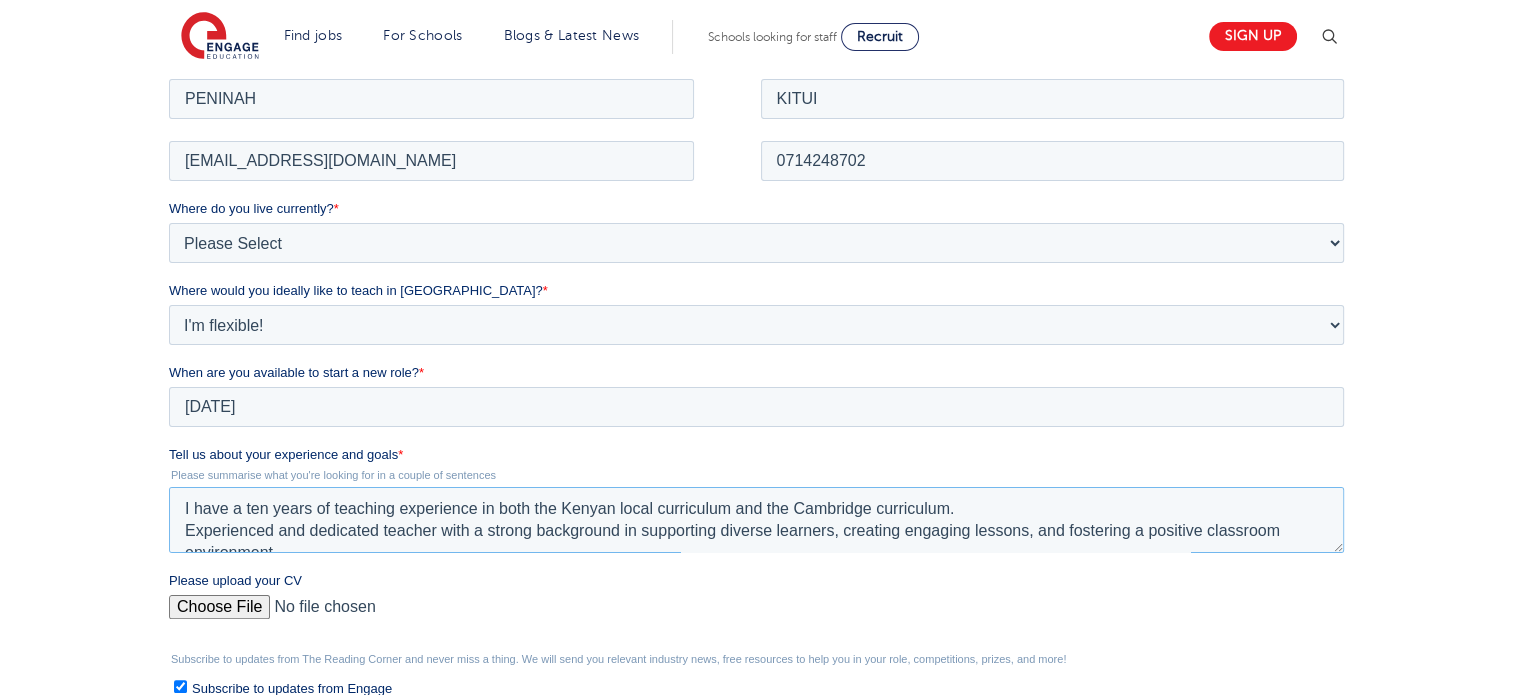
click at [245, 506] on textarea "I have a ten years of teaching experience in both the Kenyan local curriculum a…" at bounding box center [756, 519] width 1175 height 66
click at [241, 513] on textarea "I have a ten years of teaching experience in both the Kenyan local curriculum a…" at bounding box center [756, 519] width 1175 height 66
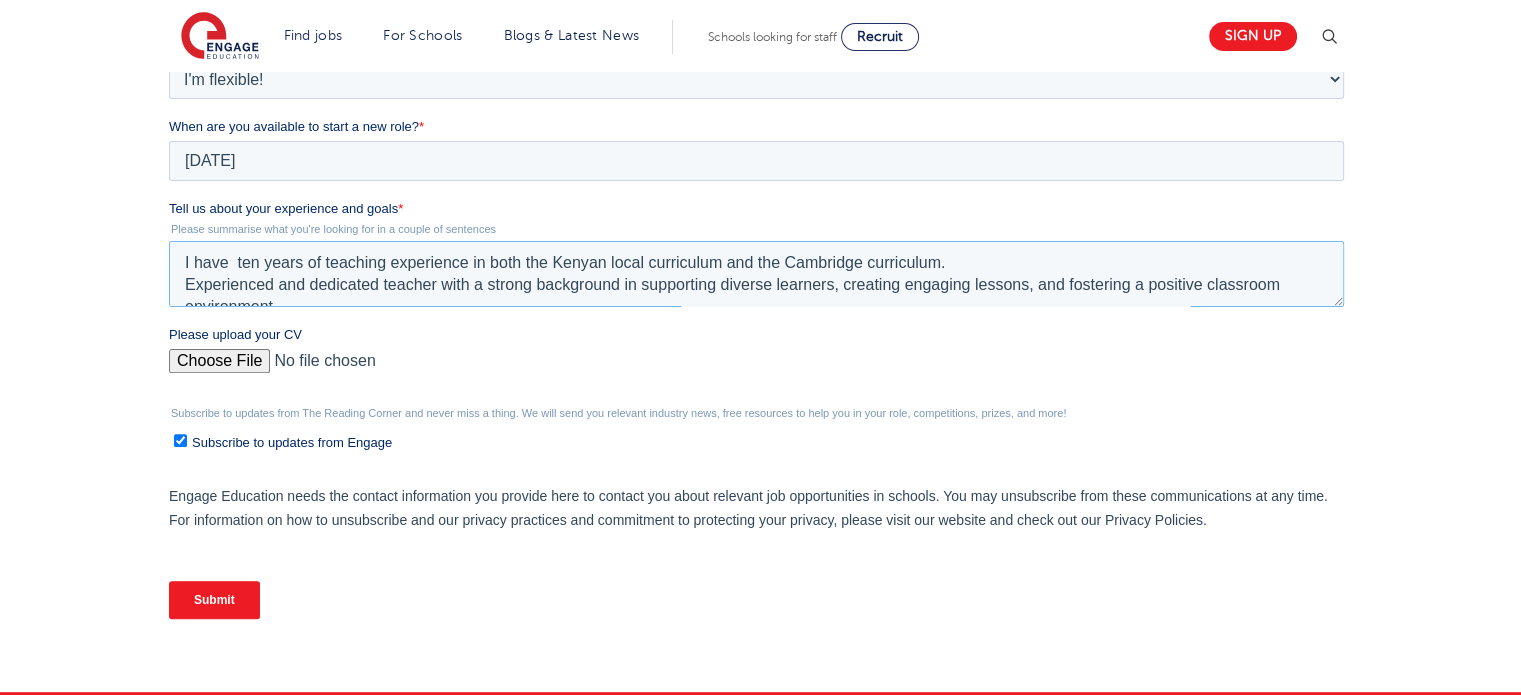
scroll to position [601, 0]
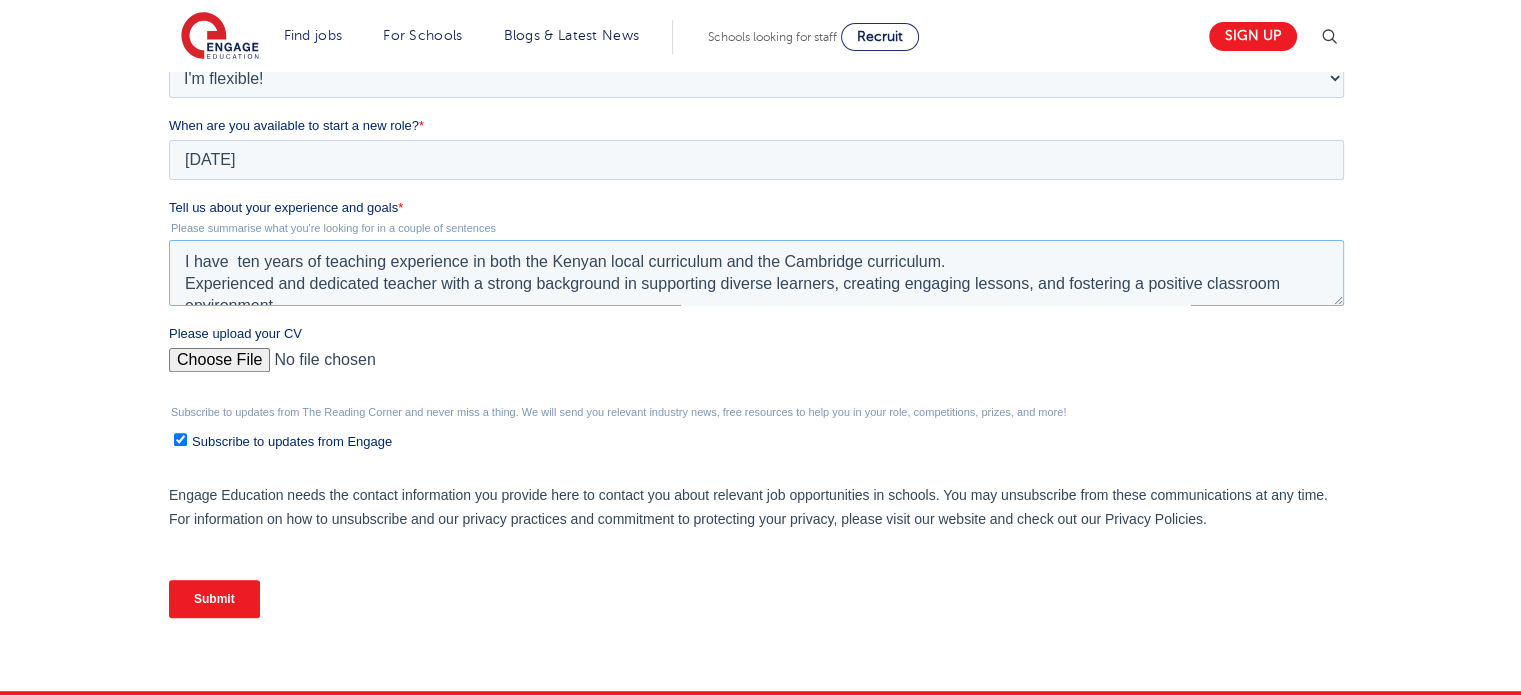
type textarea "I have ten years of teaching experience in both the Kenyan local curriculum and…"
click at [226, 365] on input "Please upload your CV" at bounding box center [756, 368] width 1175 height 40
type input "C:\fakepath\Peninah resume.pdf"
click at [234, 264] on textarea "I have ten years of teaching experience in both the Kenyan local curriculum and…" at bounding box center [756, 273] width 1175 height 66
type textarea "I have ten years of teaching experience in both the Kenyan local curriculum and…"
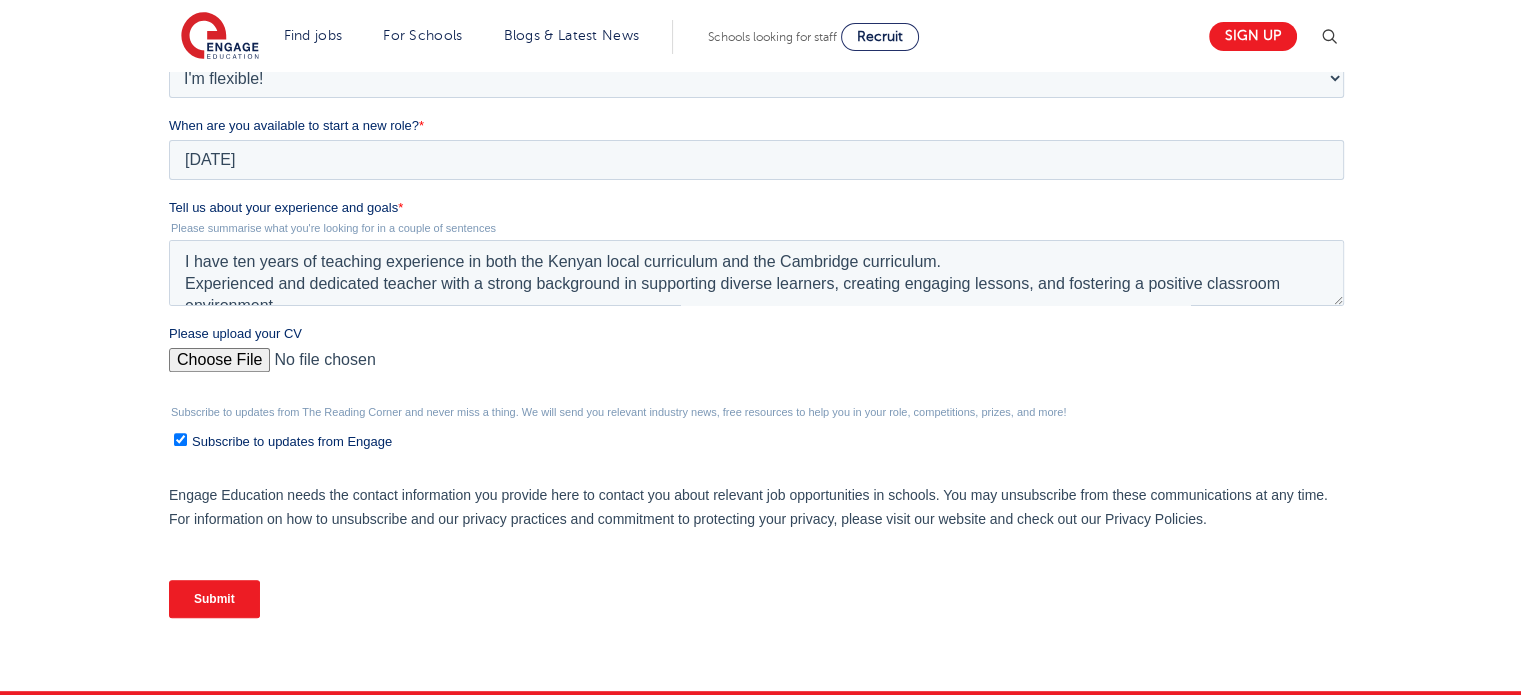
click at [204, 608] on input "Submit" at bounding box center [214, 599] width 91 height 38
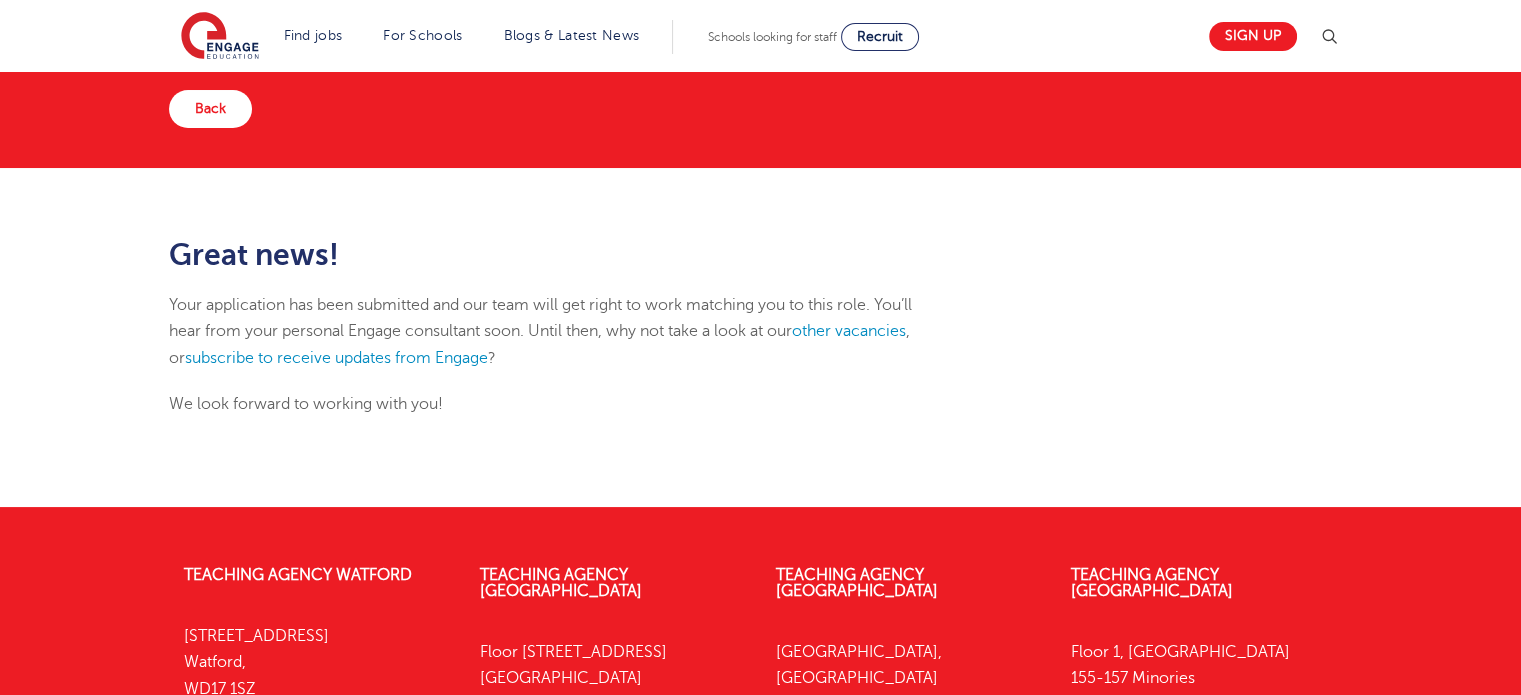
scroll to position [123, 0]
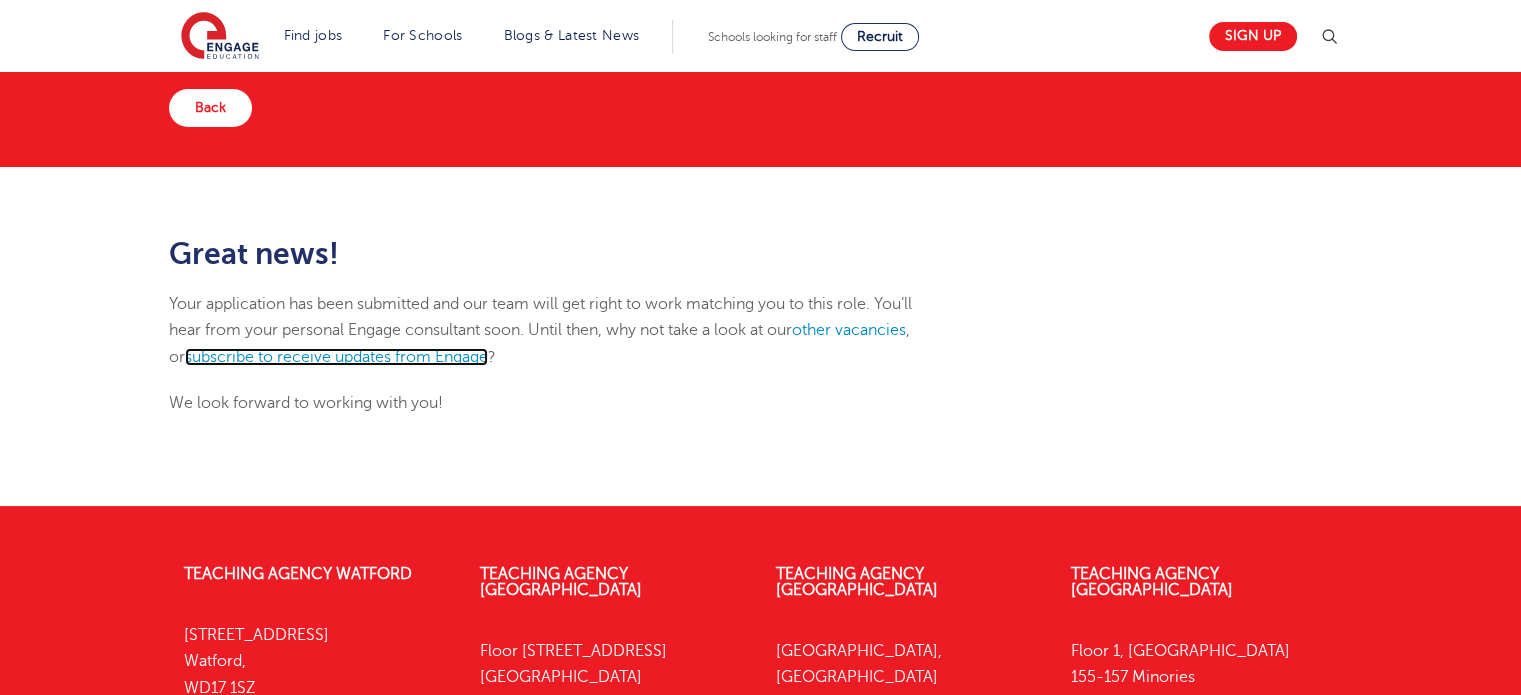
click at [311, 355] on link "subscribe to receive updates from Engage" at bounding box center [336, 357] width 303 height 18
